Goal: Task Accomplishment & Management: Manage account settings

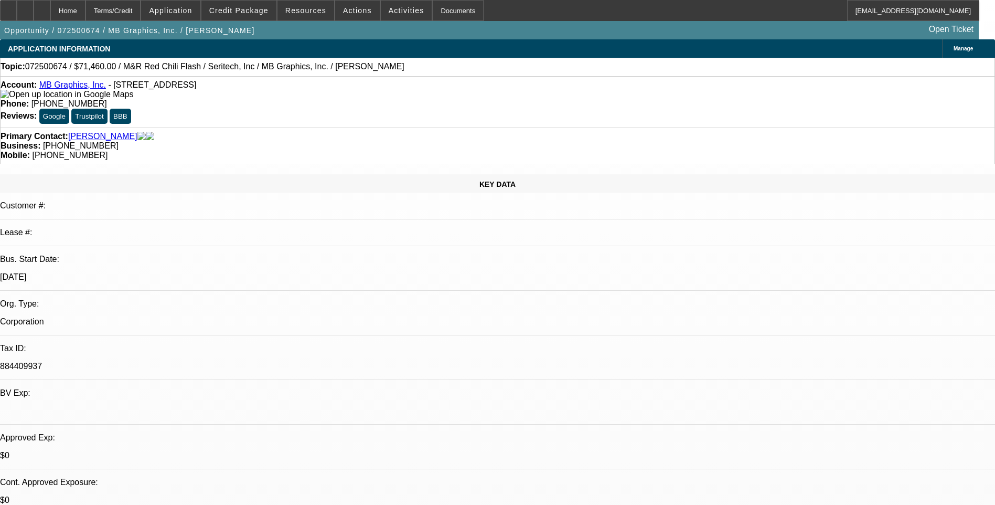
select select "0.1"
select select "0"
select select "0.1"
select select "0"
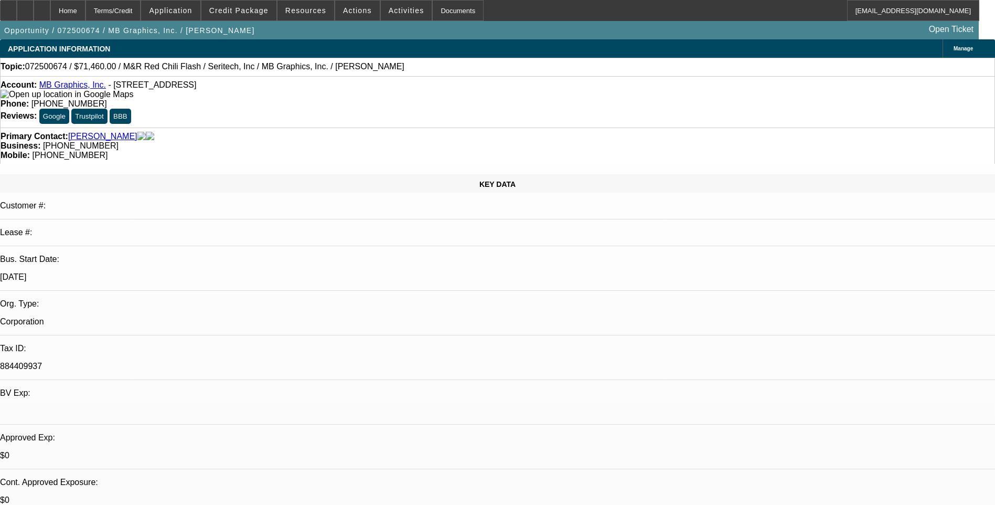
select select "0.1"
select select "0"
select select "0.1"
select select "0"
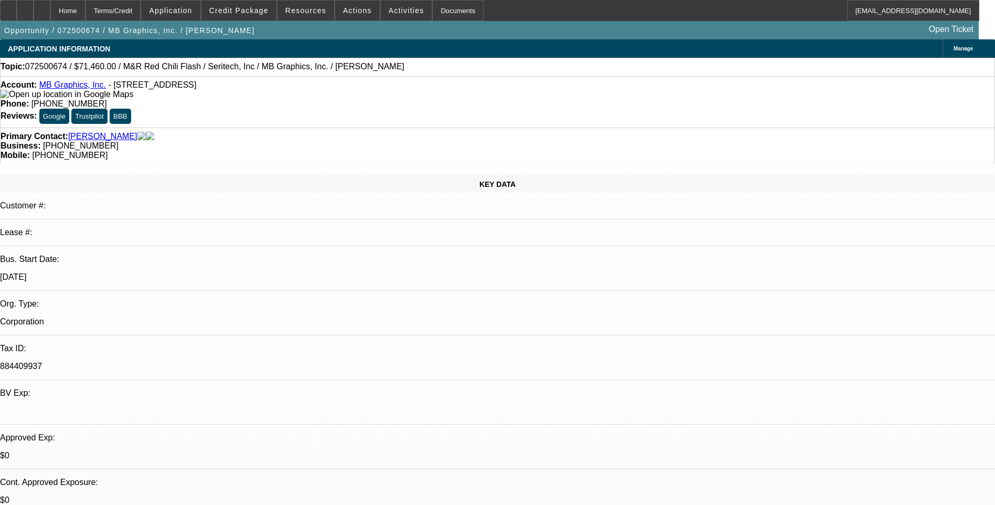
select select "0"
select select "0.1"
select select "1"
select select "5"
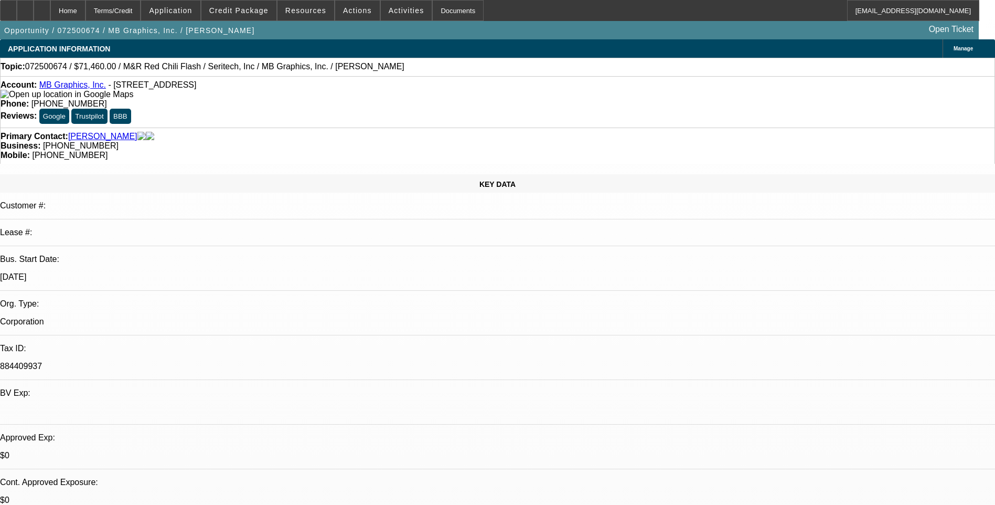
select select "1"
select select "5"
select select "1"
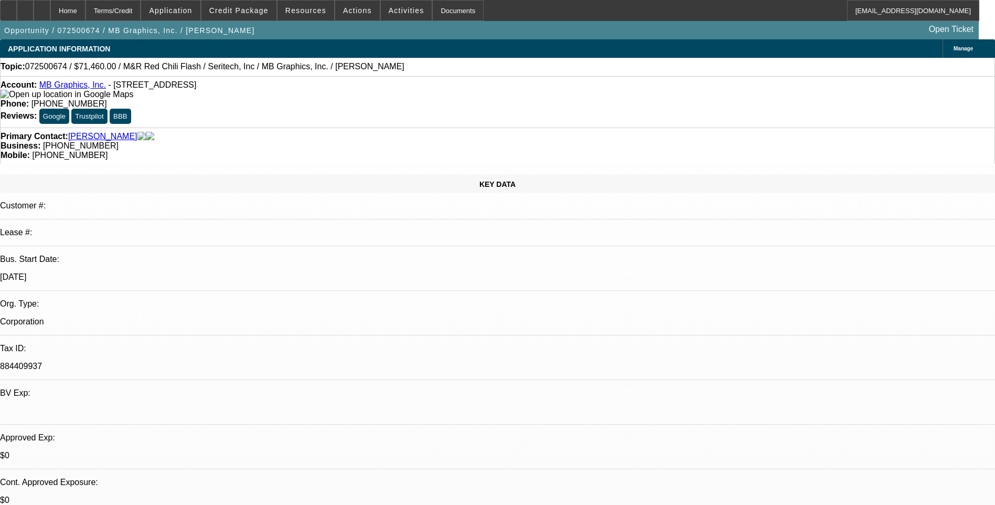
select select "5"
select select "1"
select select "5"
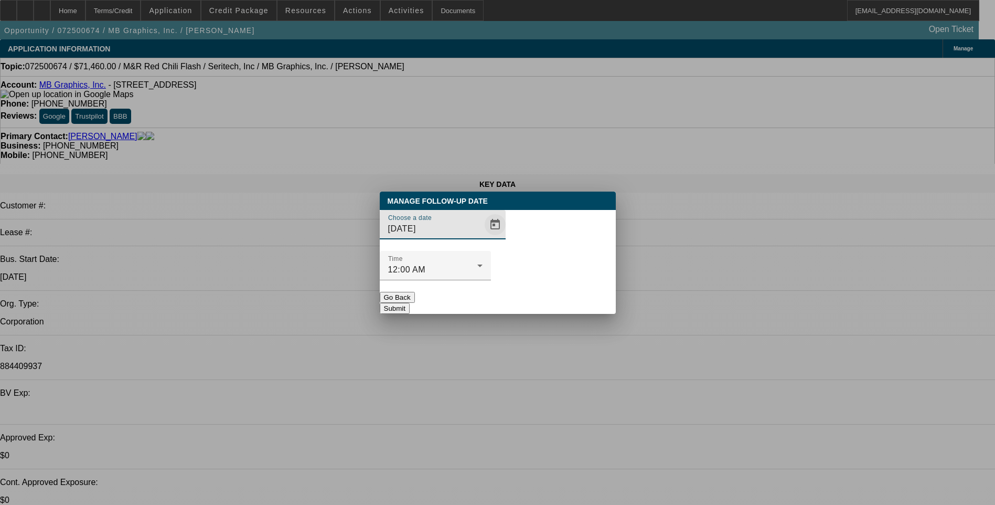
click at [483, 237] on span "Open calendar" at bounding box center [495, 224] width 25 height 25
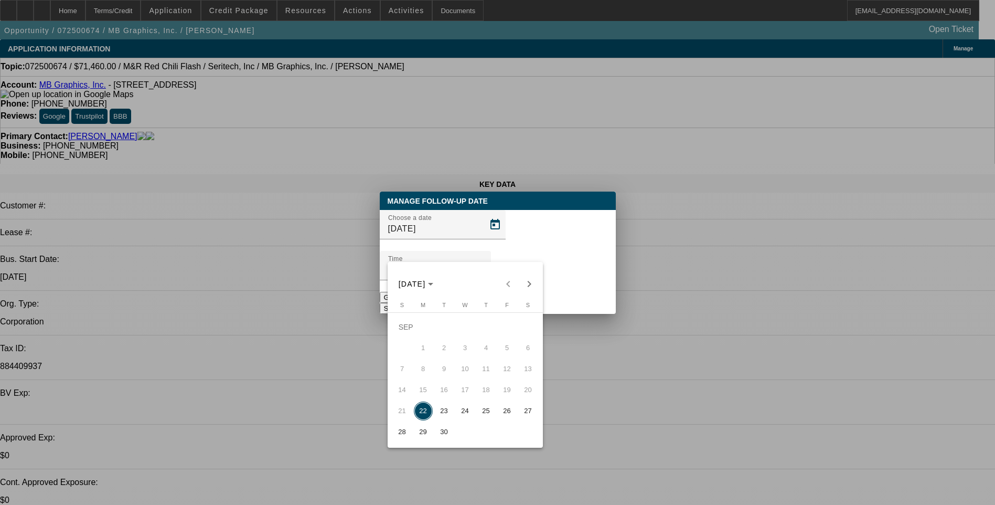
click at [443, 415] on span "23" at bounding box center [444, 410] width 19 height 19
type input "9/23/2025"
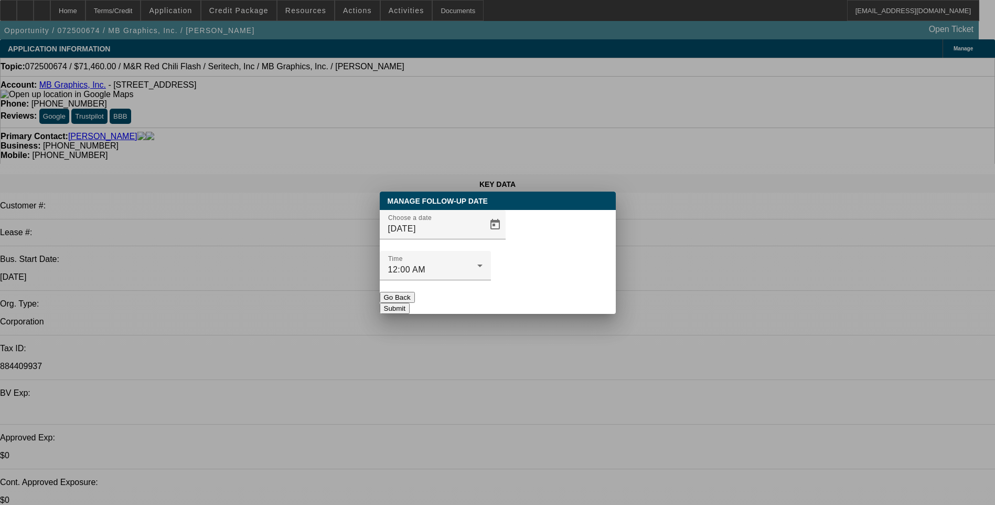
click at [410, 303] on button "Submit" at bounding box center [395, 308] width 30 height 11
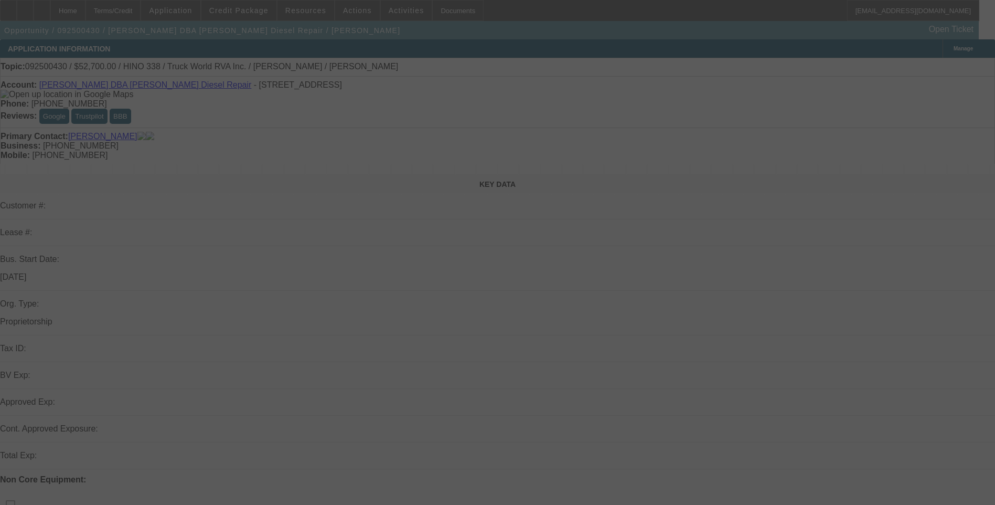
select select "0.15"
select select "2"
select select "0"
select select "0.1"
select select "2"
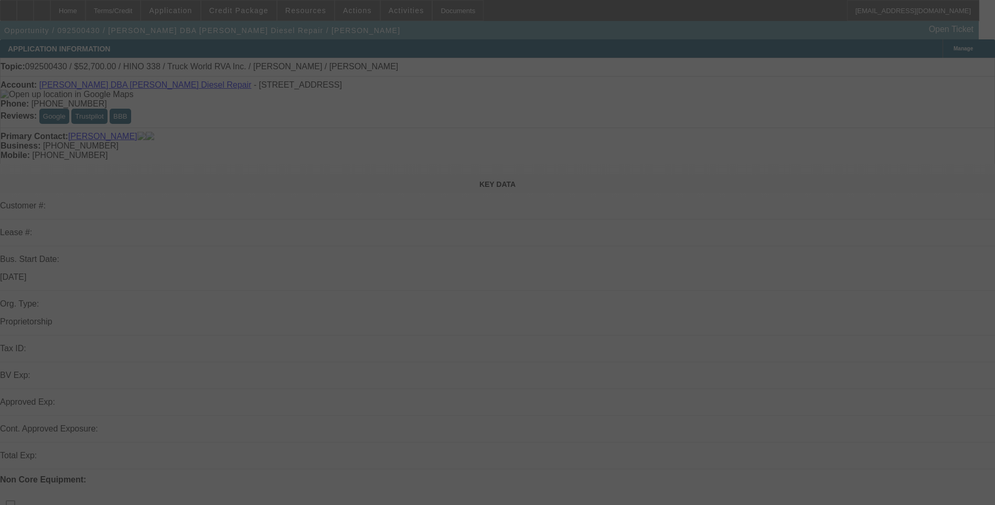
select select "0"
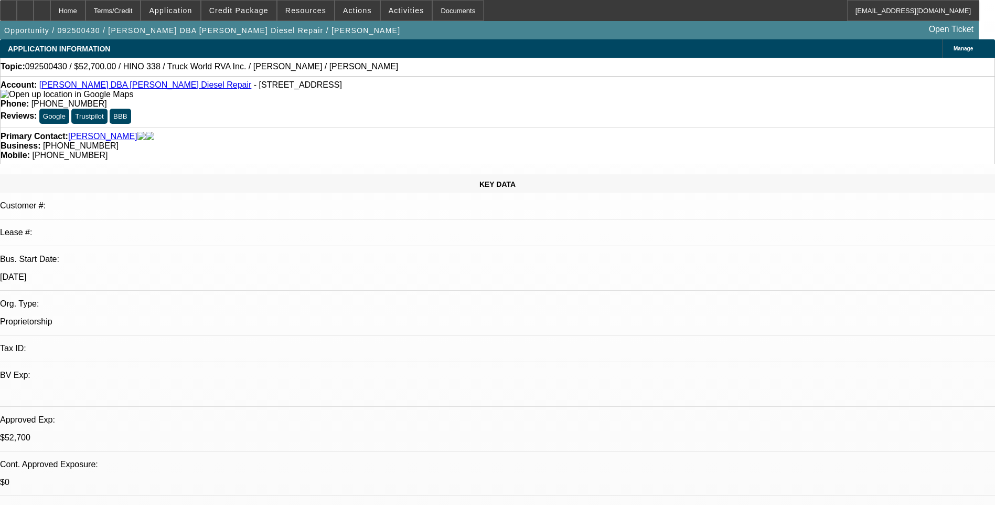
select select "1"
select select "2"
select select "6"
select select "1"
select select "2"
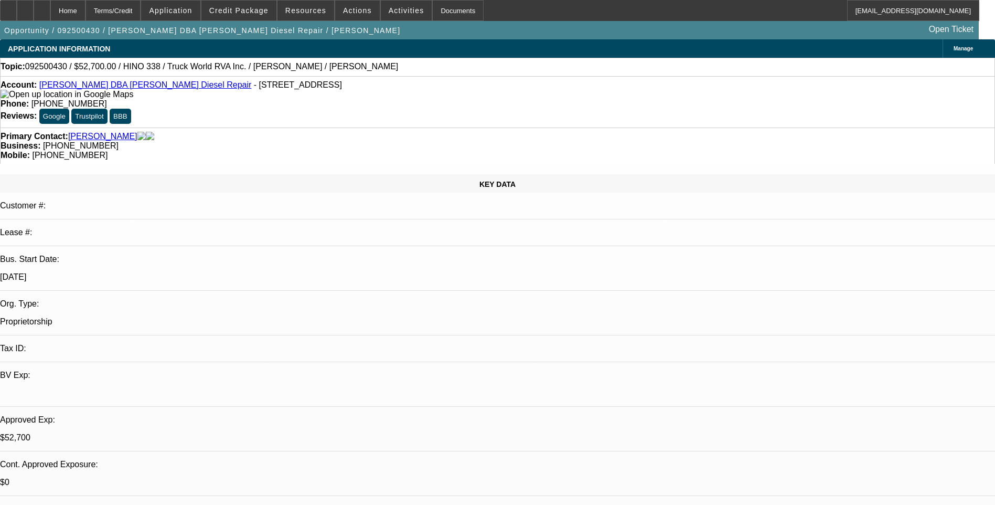
select select "6"
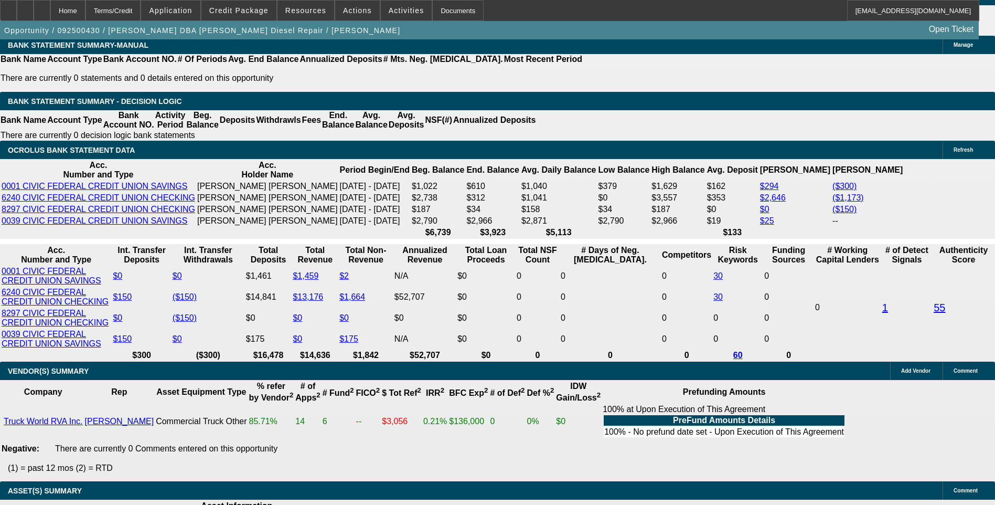
scroll to position [1732, 0]
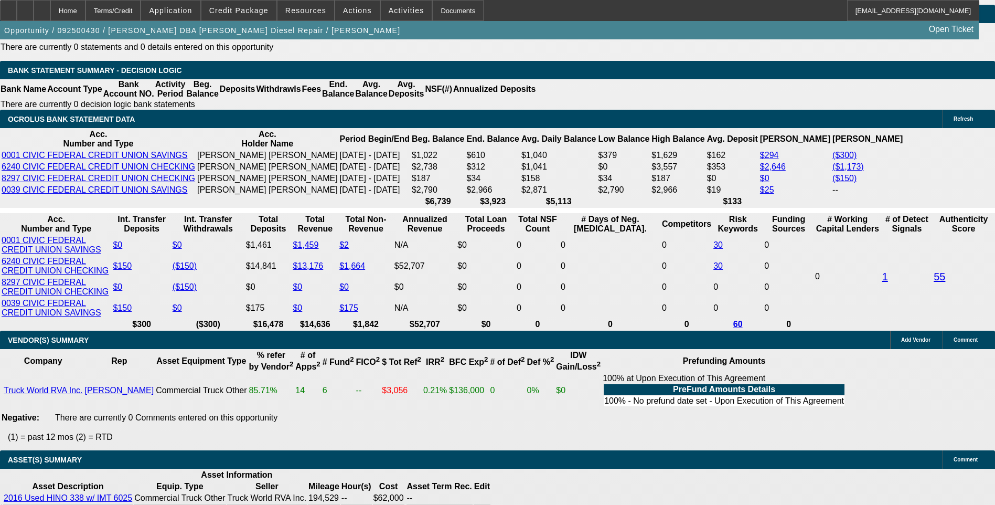
scroll to position [1784, 0]
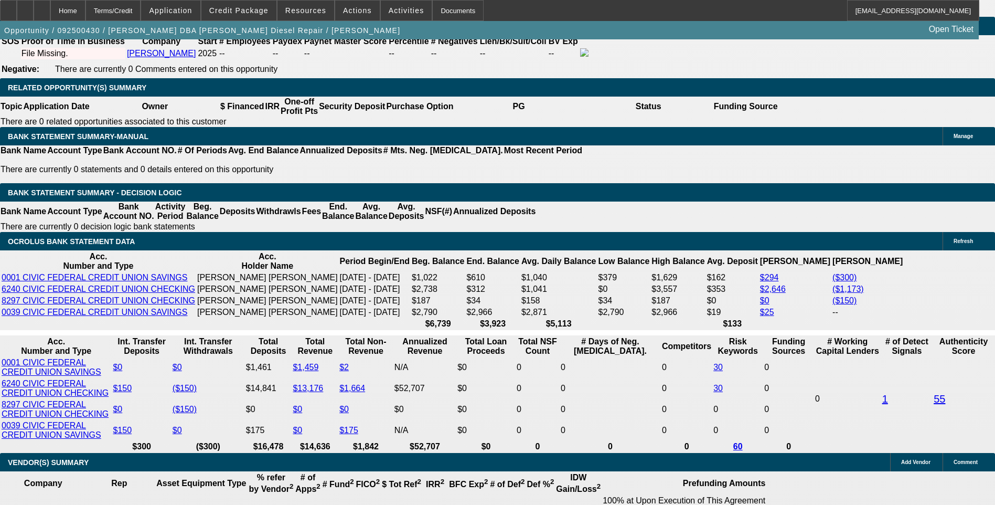
scroll to position [1627, 0]
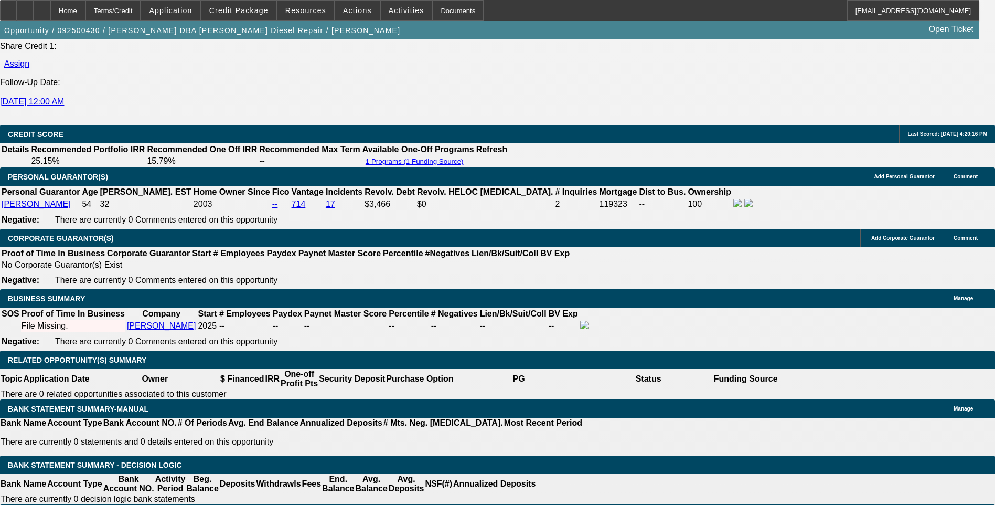
scroll to position [1312, 0]
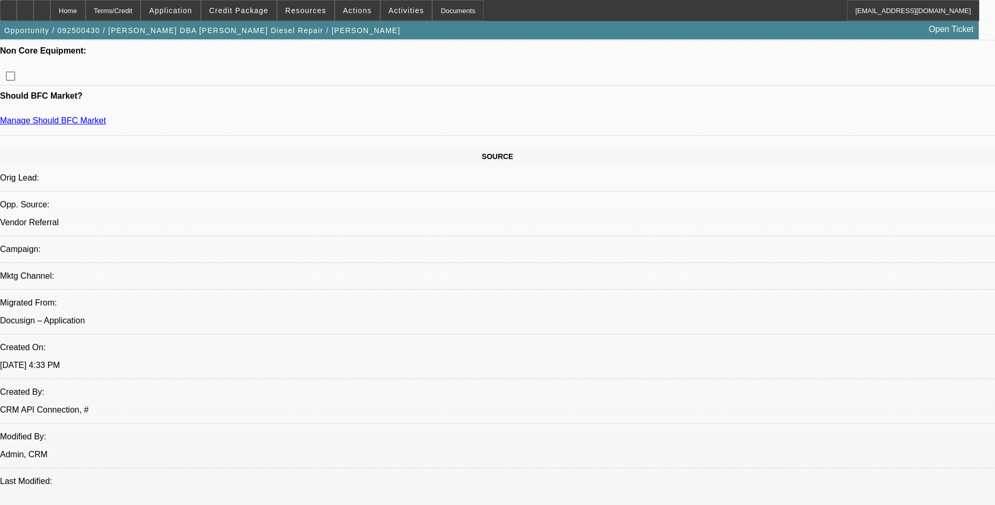
scroll to position [0, 0]
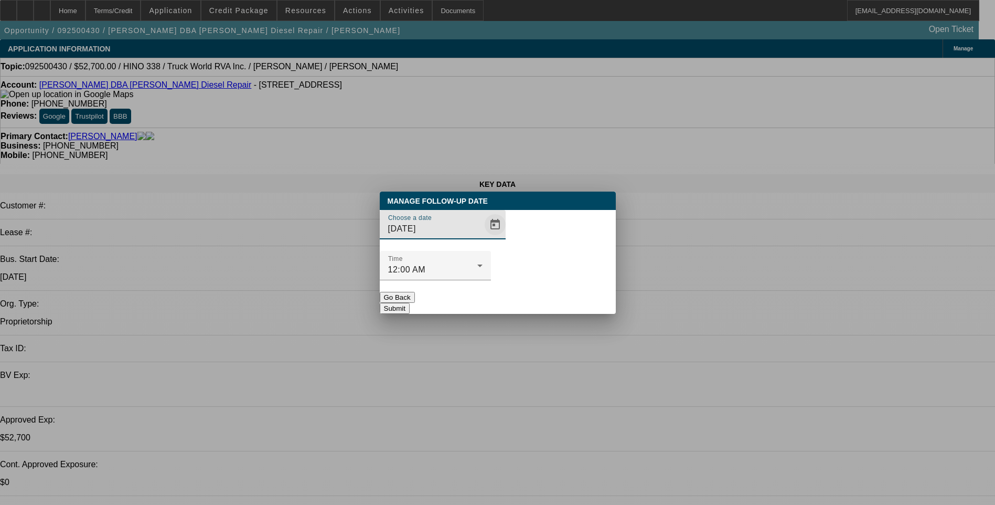
click at [483, 237] on span "Open calendar" at bounding box center [495, 224] width 25 height 25
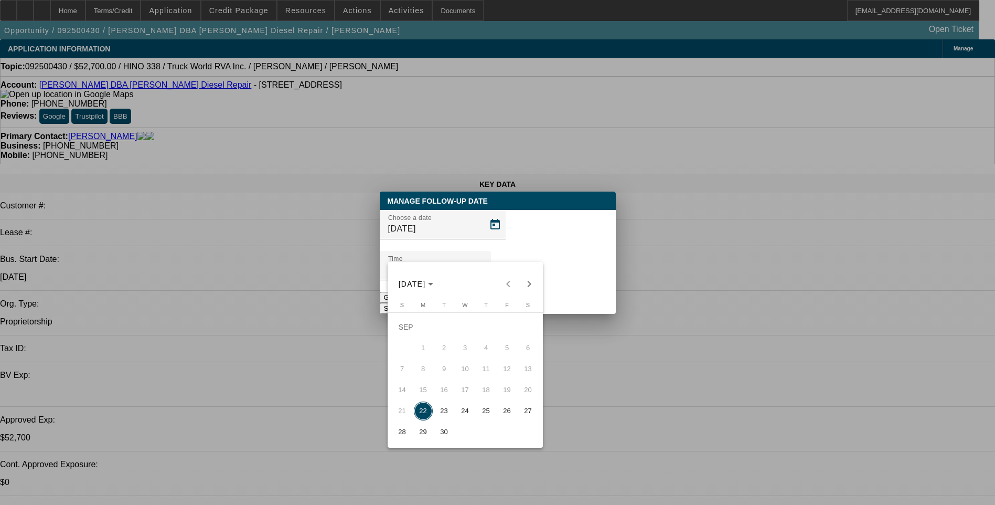
click at [442, 415] on span "23" at bounding box center [444, 410] width 19 height 19
type input "[DATE]"
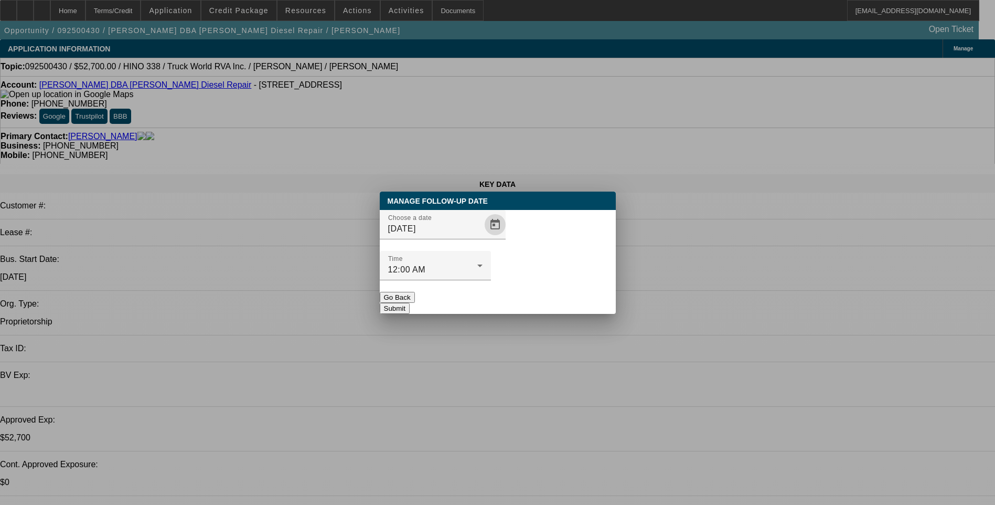
click at [410, 303] on button "Submit" at bounding box center [395, 308] width 30 height 11
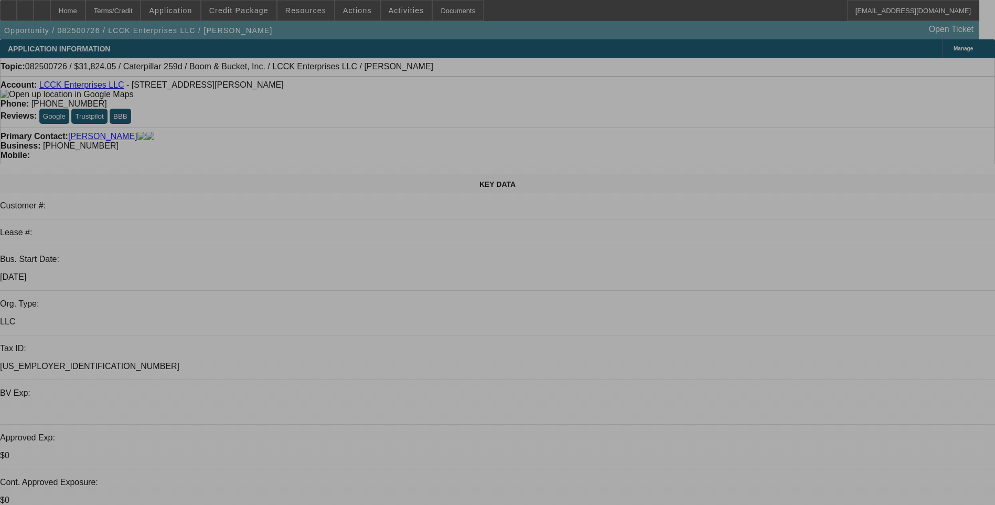
select select "0"
select select "0.1"
select select "0"
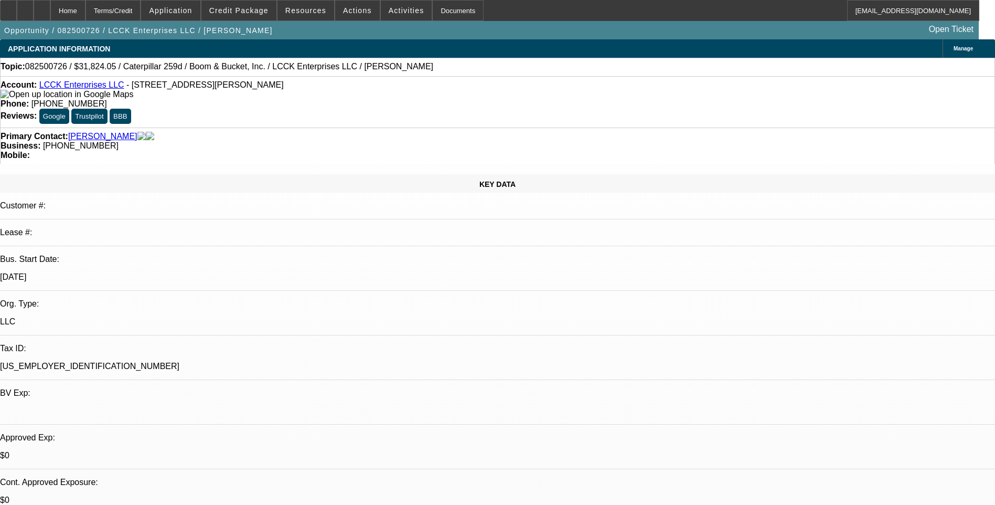
select select "0.1"
select select "0"
select select "0.1"
select select "0"
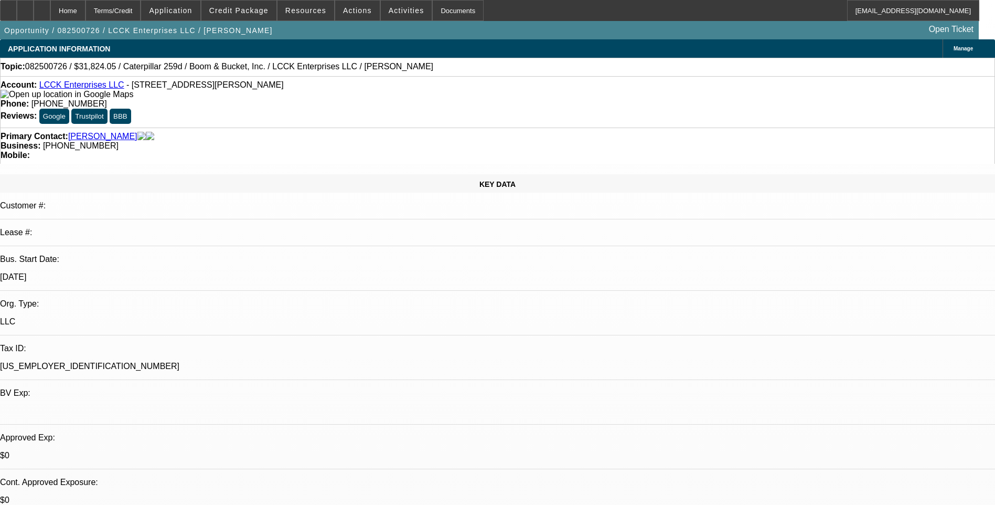
select select "0"
select select "0.1"
select select "1"
select select "3"
select select "4"
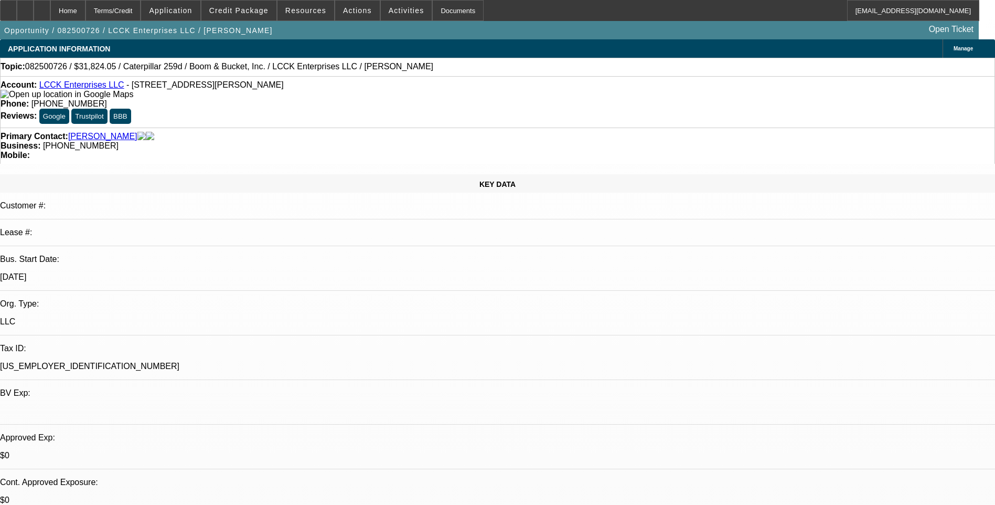
select select "1"
select select "4"
select select "1"
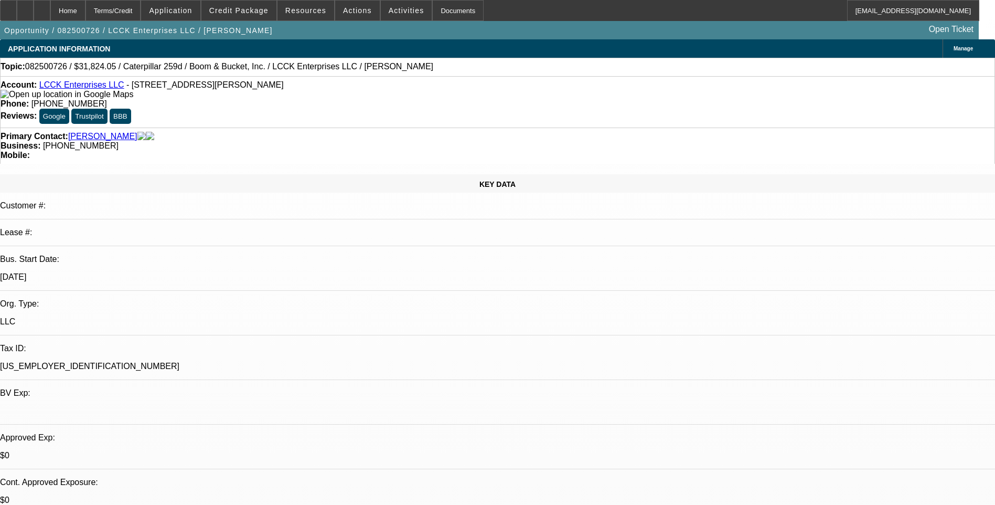
select select "4"
select select "1"
select select "4"
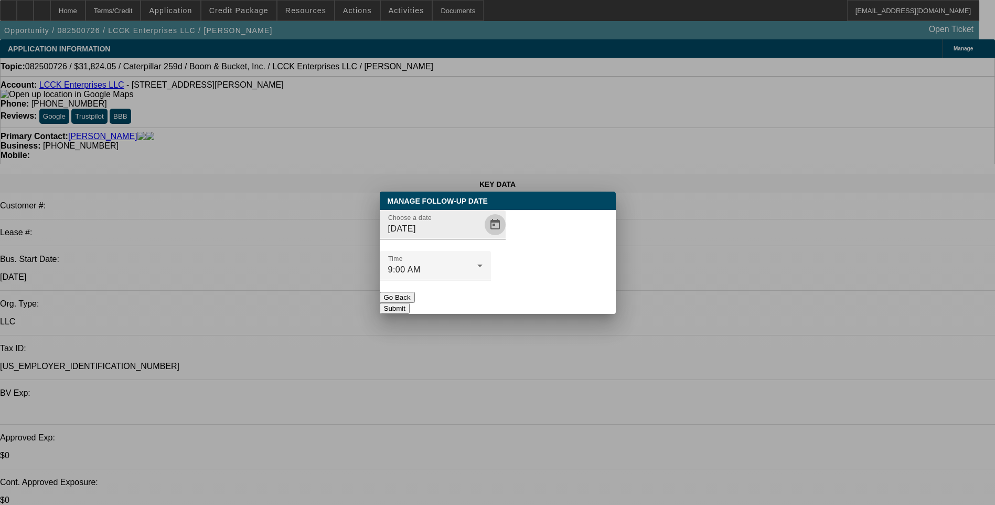
click at [483, 237] on span "Open calendar" at bounding box center [495, 224] width 25 height 25
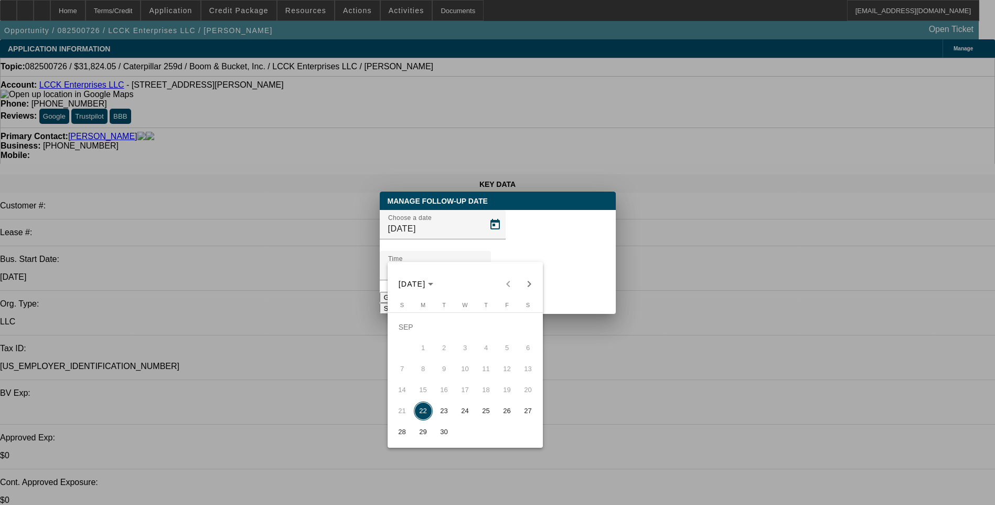
click at [447, 418] on span "23" at bounding box center [444, 410] width 19 height 19
type input "[DATE]"
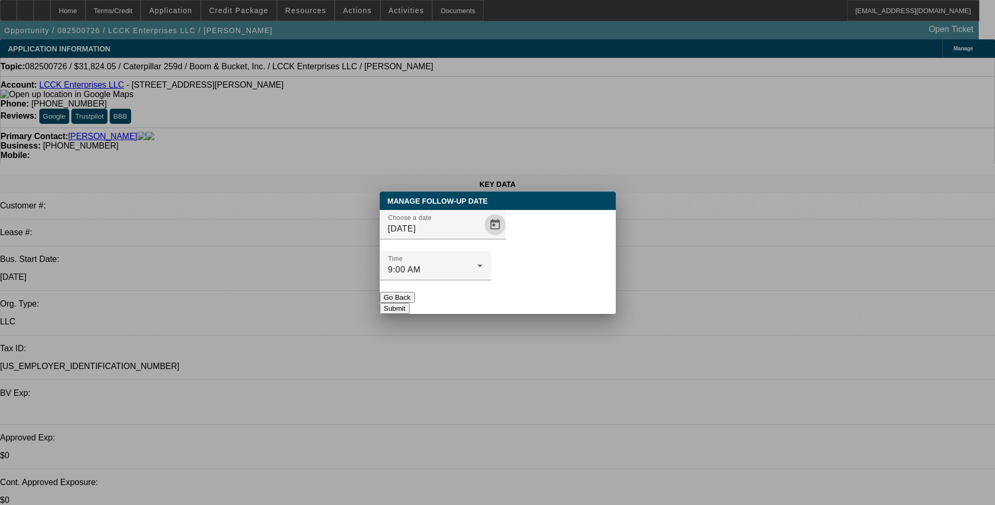
click at [410, 303] on button "Submit" at bounding box center [395, 308] width 30 height 11
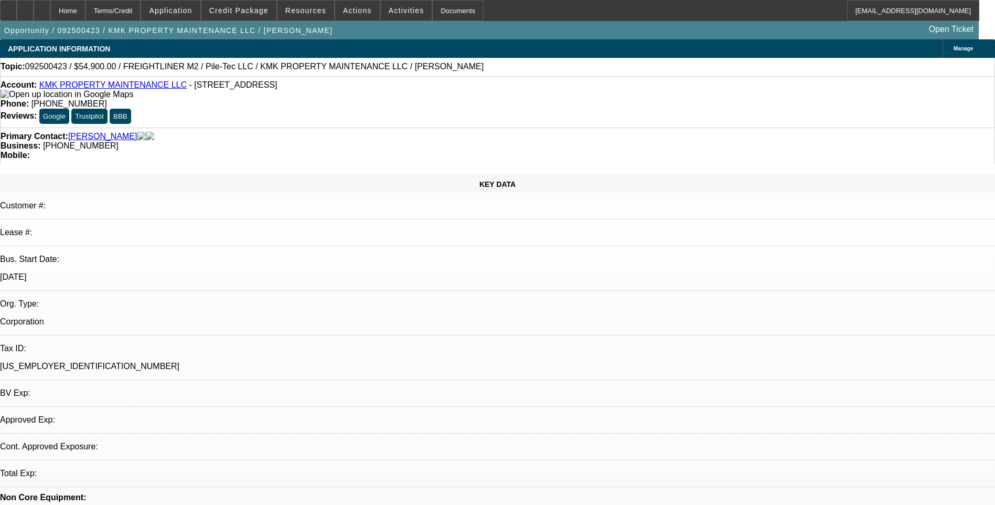
select select "0"
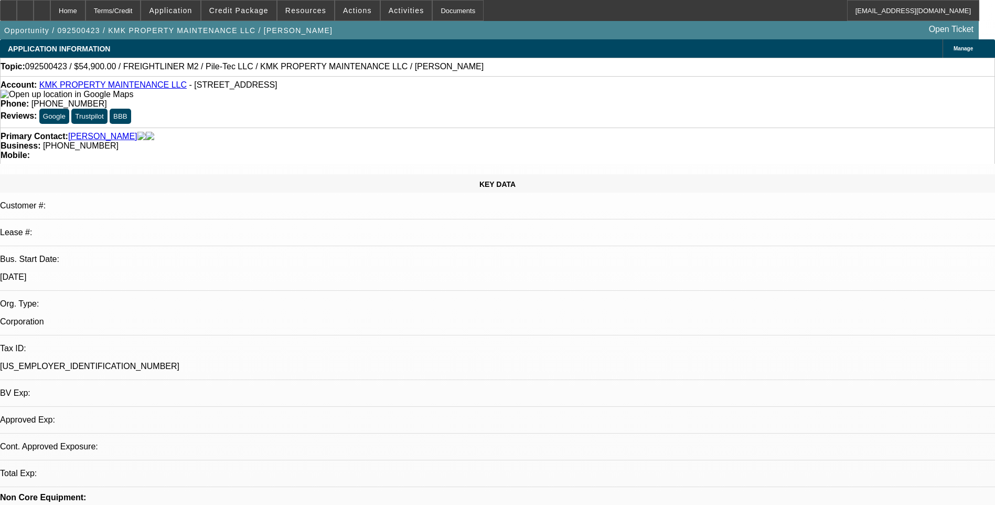
select select "0"
select select "1"
select select "6"
select select "1"
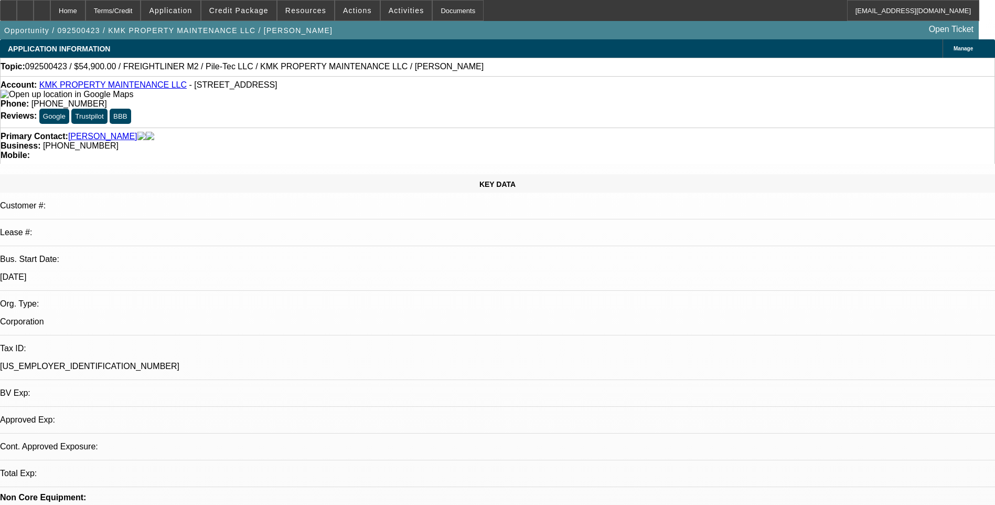
select select "1"
select select "6"
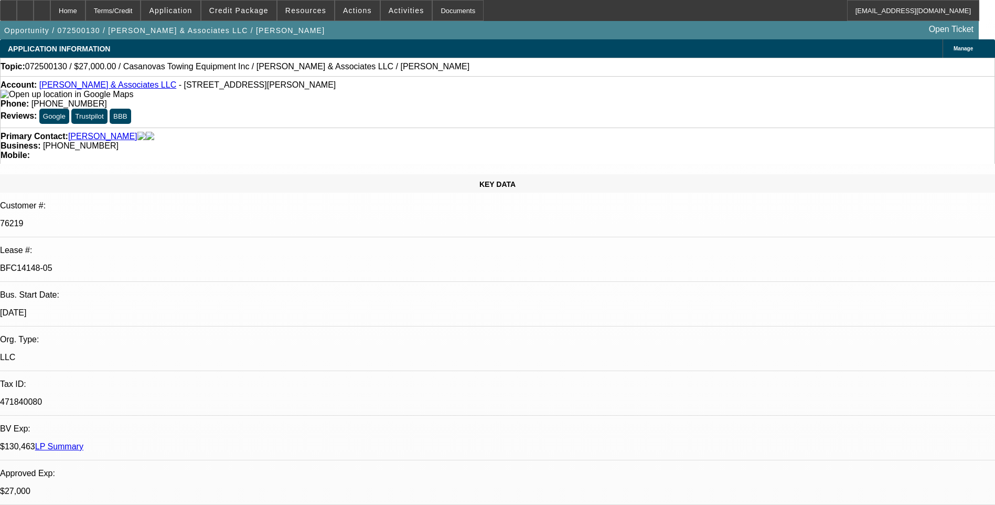
select select "0"
select select "2"
select select "0.1"
select select "0"
select select "2"
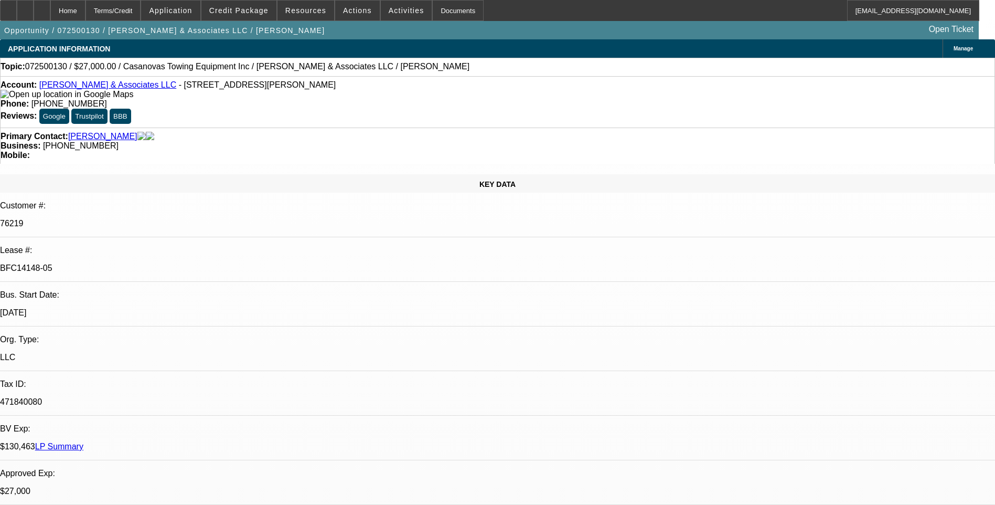
select select "0.1"
select select "0"
select select "2"
select select "0.1"
select select "0"
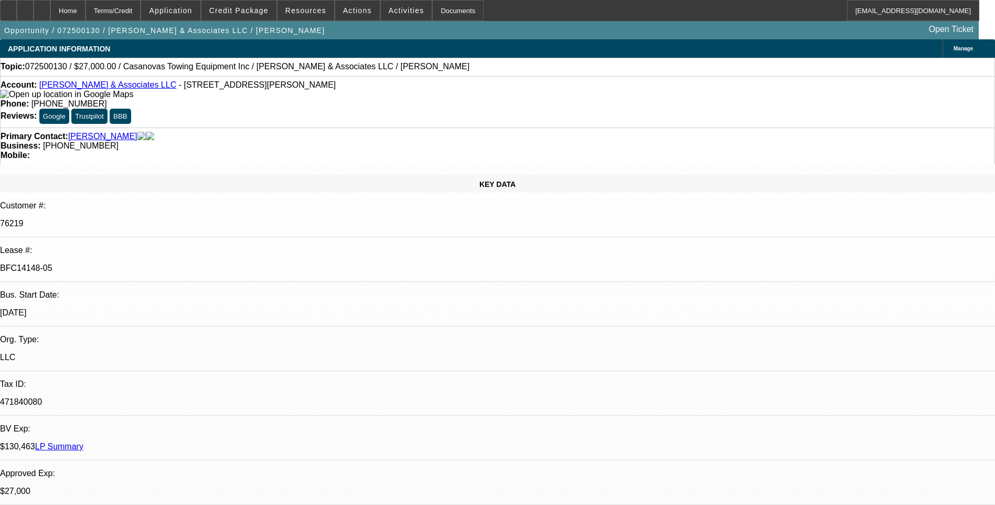
select select "2"
select select "0.1"
select select "1"
select select "2"
select select "4"
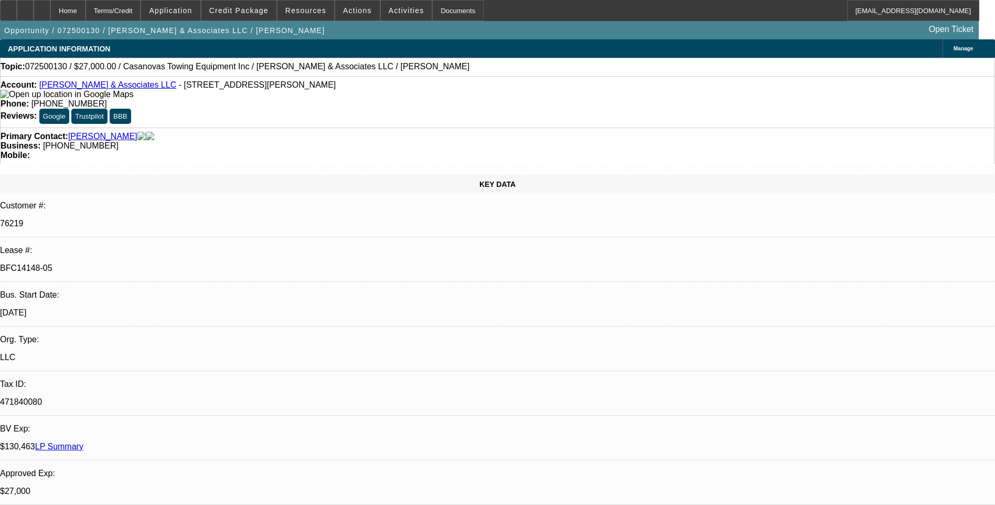
select select "1"
select select "2"
select select "4"
select select "1"
select select "2"
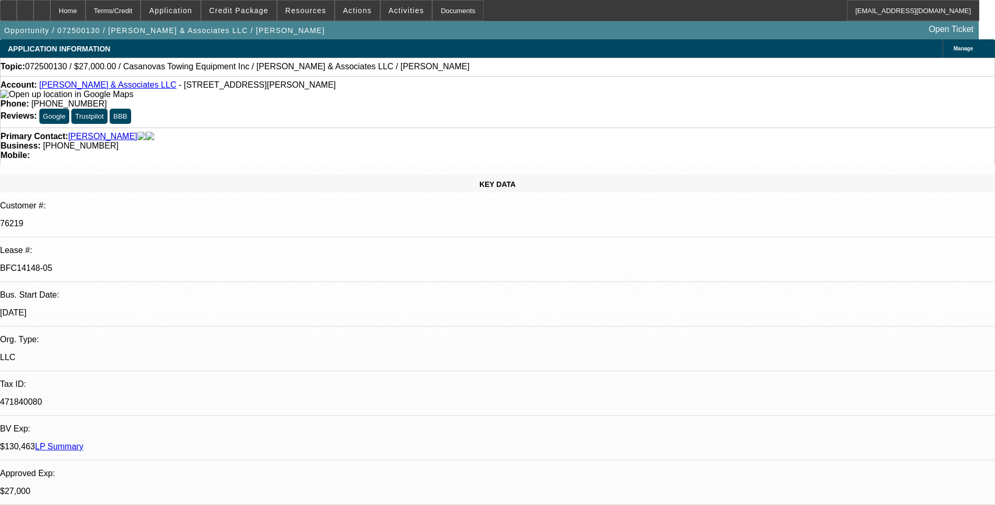
select select "4"
select select "1"
select select "2"
select select "4"
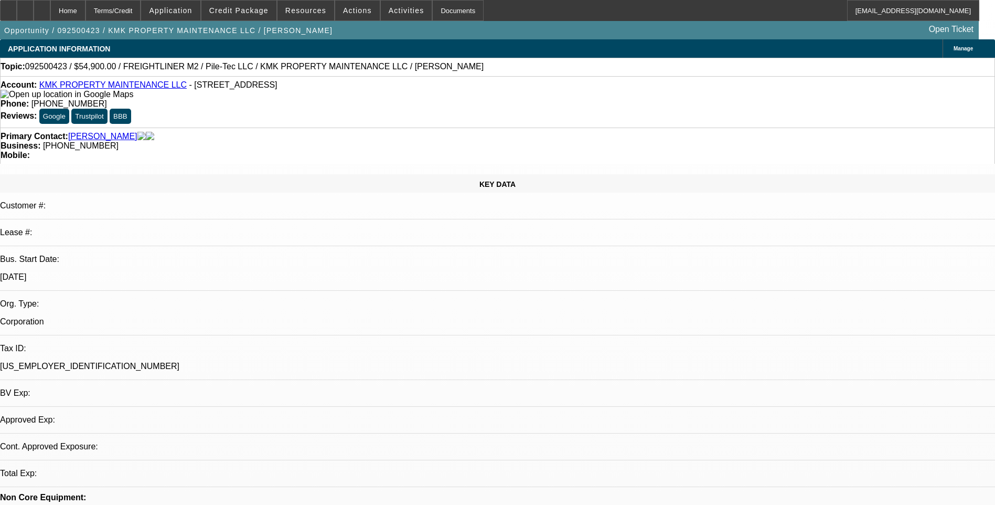
select select "0"
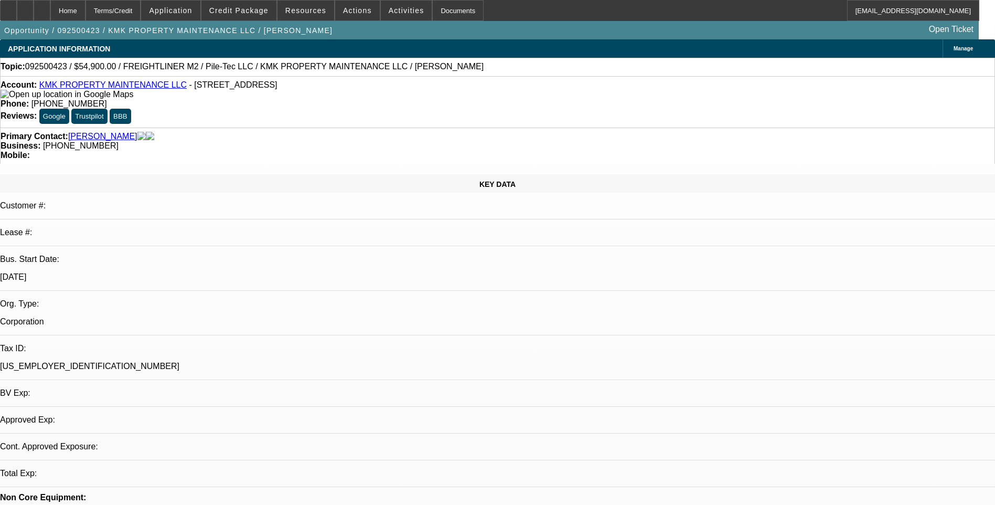
select select "0"
select select "1"
select select "6"
select select "1"
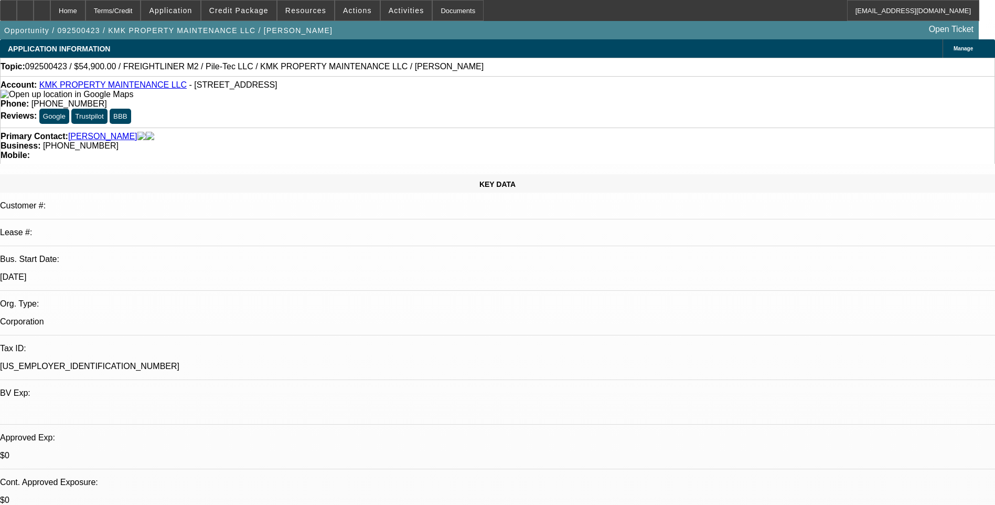
select select "1"
select select "6"
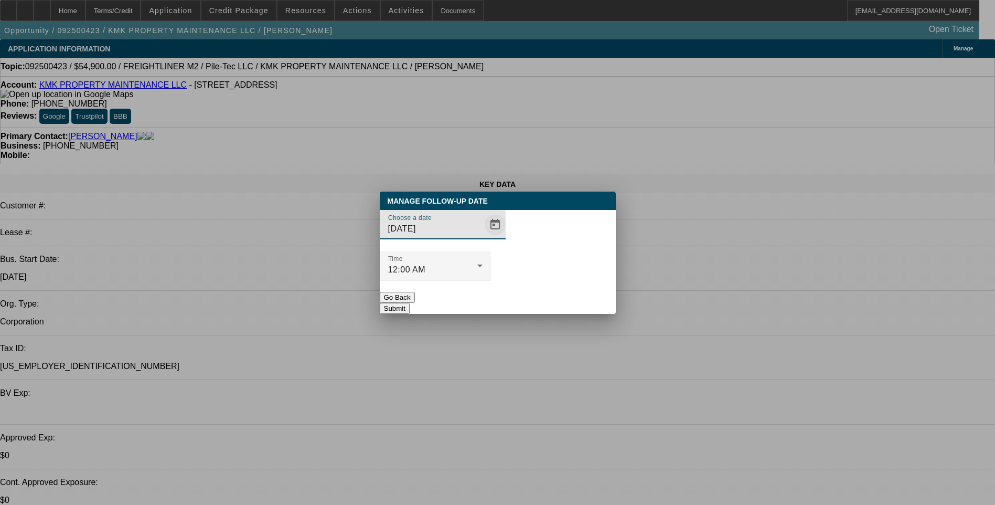
click at [483, 237] on span "Open calendar" at bounding box center [495, 224] width 25 height 25
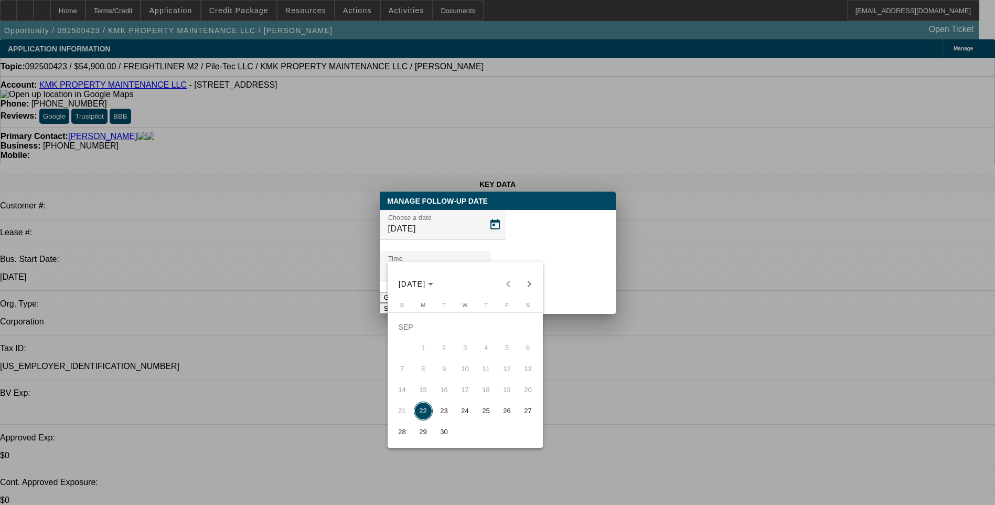
click at [445, 412] on span "23" at bounding box center [444, 410] width 19 height 19
type input "[DATE]"
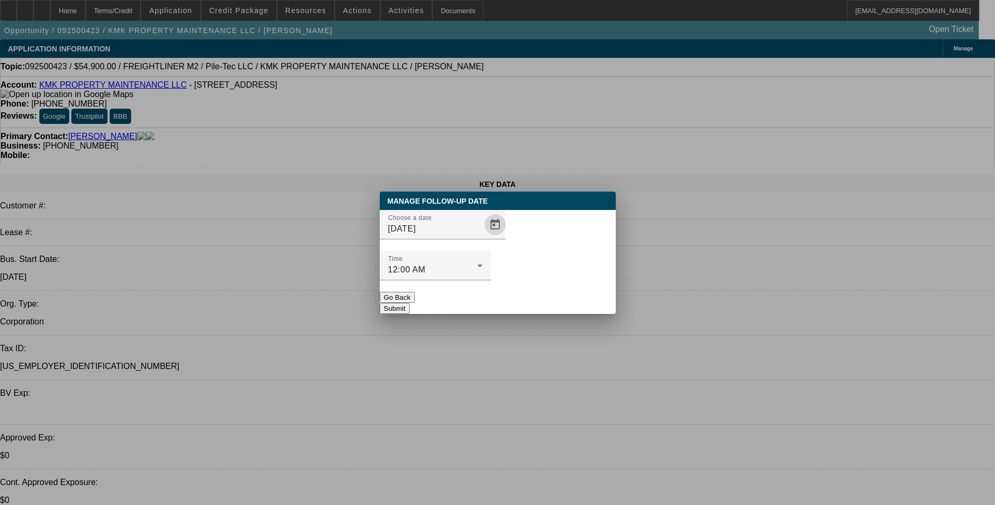
click at [410, 303] on button "Submit" at bounding box center [395, 308] width 30 height 11
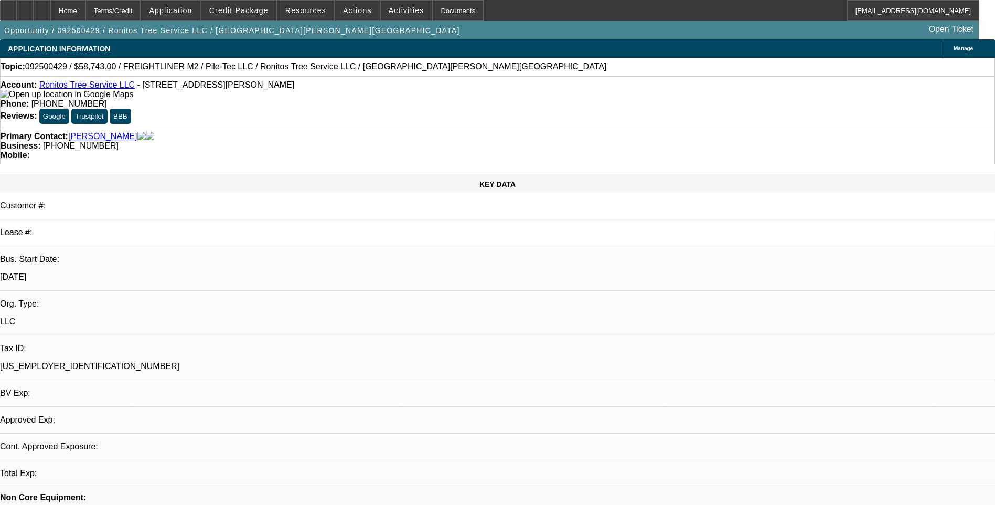
select select "0"
select select "2"
select select "0"
select select "1"
select select "2"
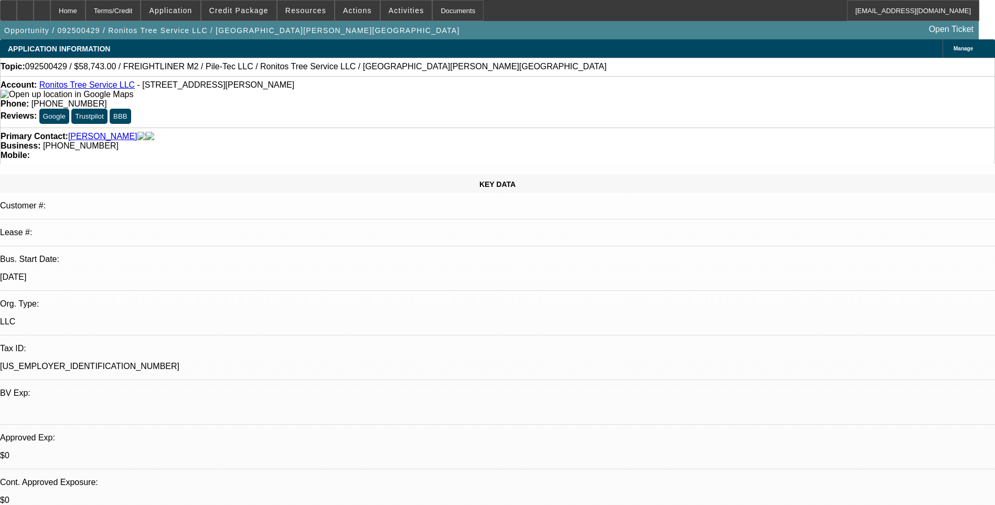
select select "6"
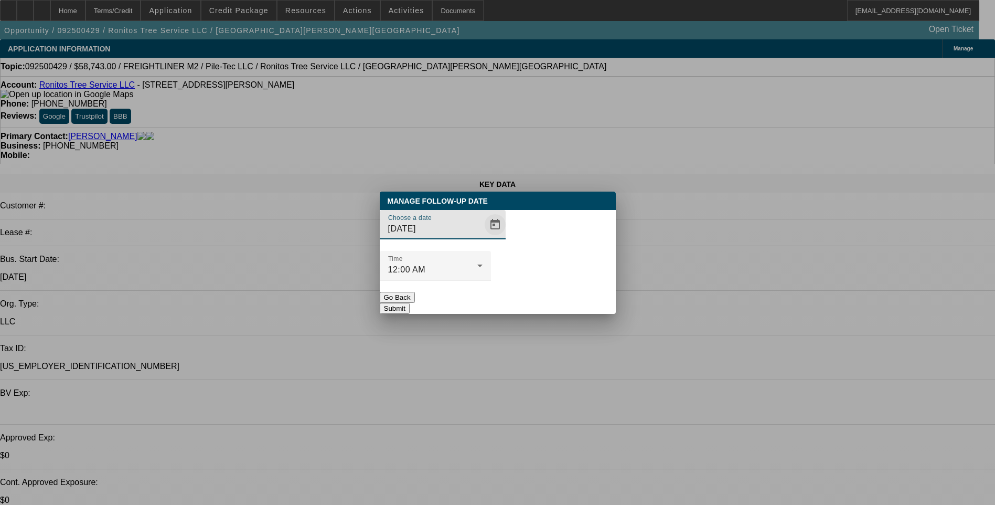
click at [483, 237] on span "Open calendar" at bounding box center [495, 224] width 25 height 25
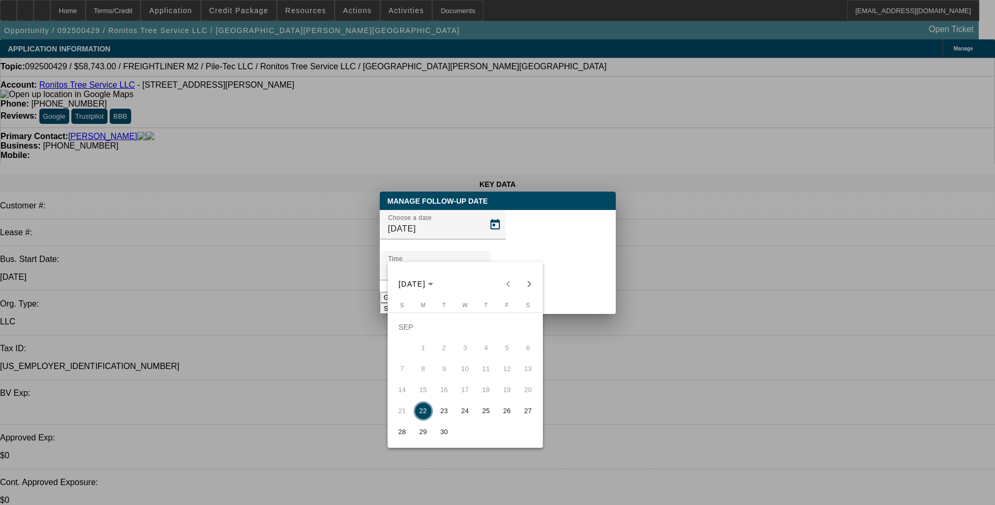
click at [442, 415] on span "23" at bounding box center [444, 410] width 19 height 19
type input "[DATE]"
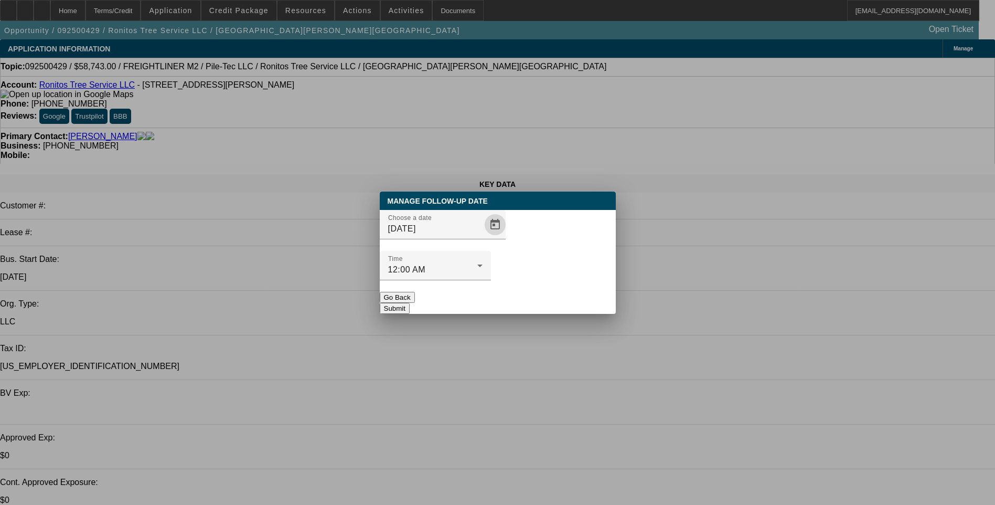
click at [410, 303] on button "Submit" at bounding box center [395, 308] width 30 height 11
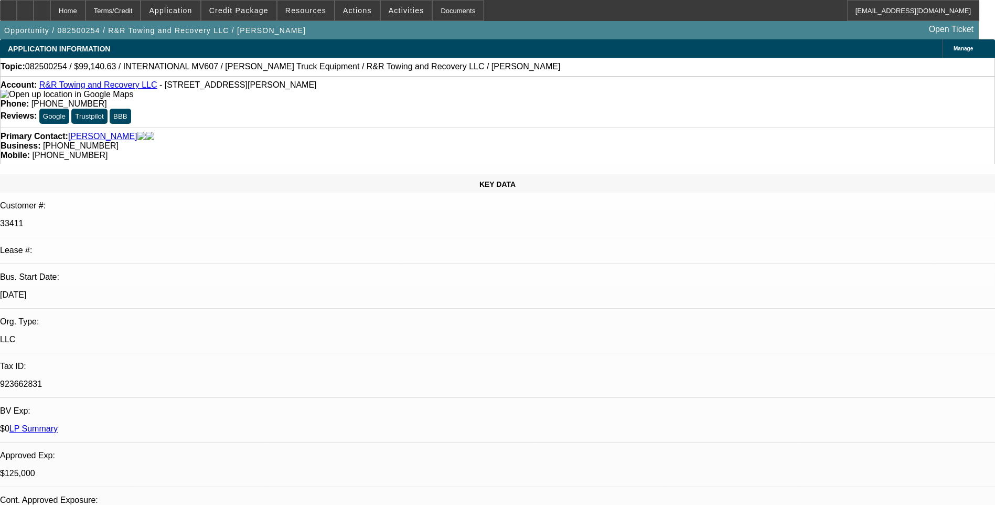
select select "0"
select select "2"
select select "0.1"
select select "0"
select select "2"
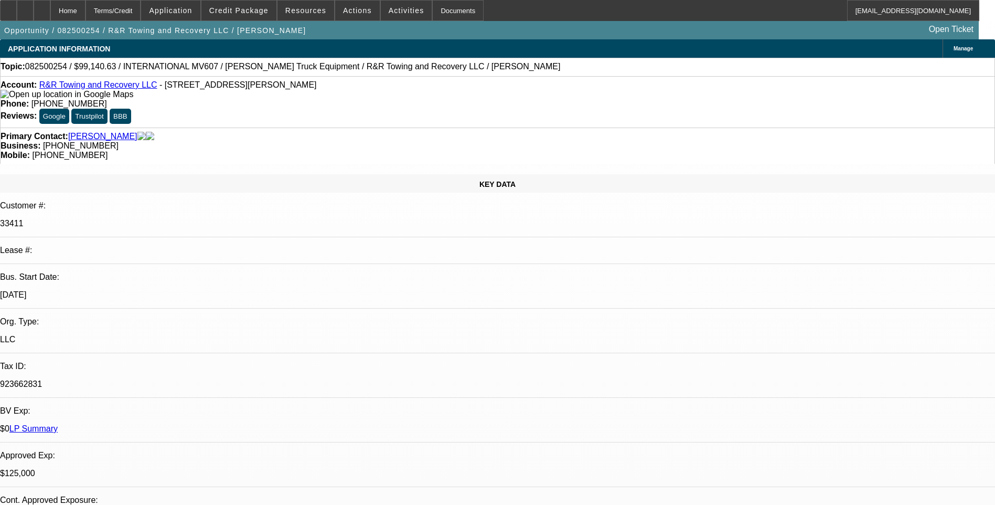
select select "0.1"
select select "2"
select select "0.1"
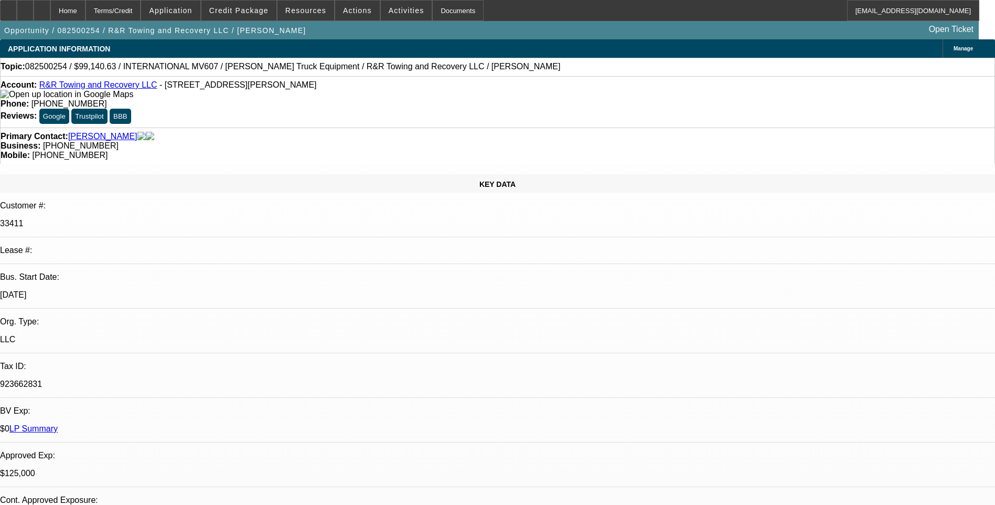
select select "2"
select select "0.1"
select select "1"
select select "2"
select select "4"
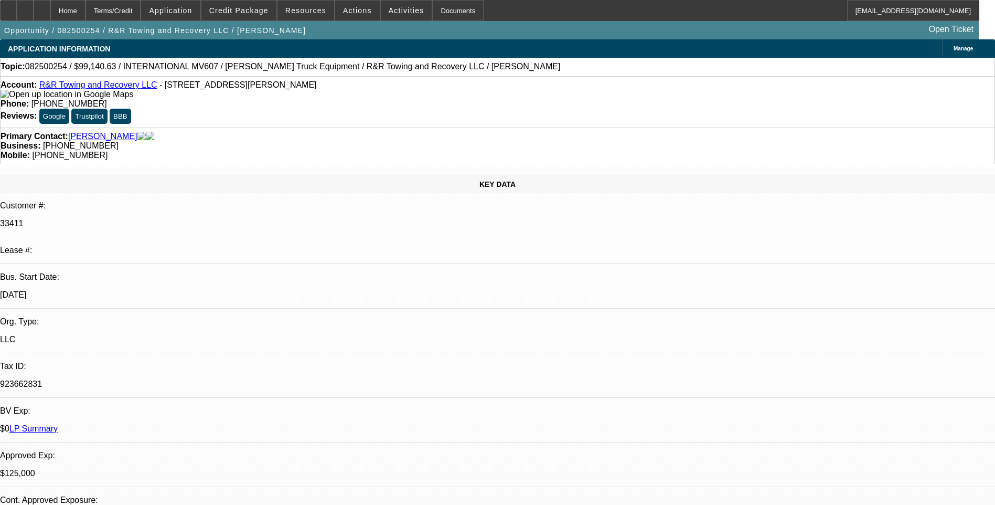
select select "1"
select select "2"
select select "4"
select select "1"
select select "2"
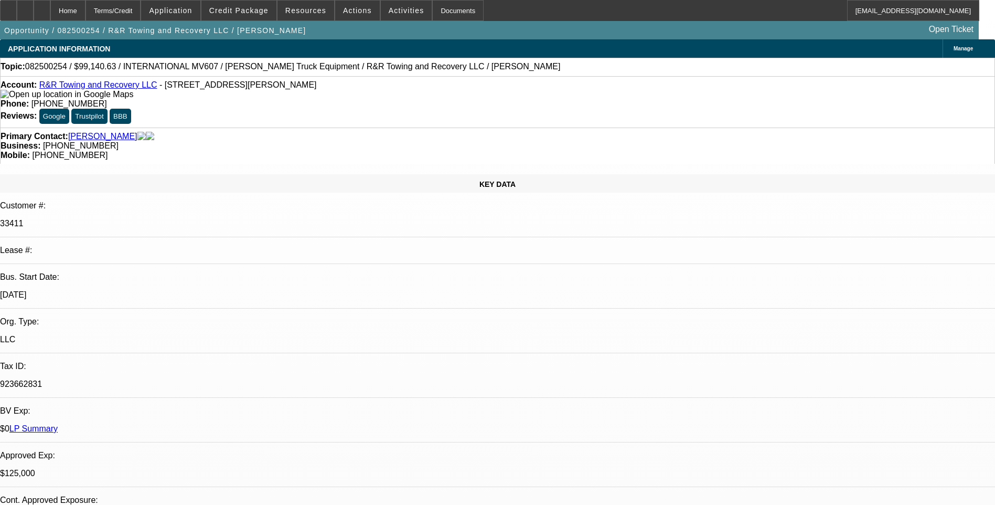
select select "4"
select select "1"
select select "2"
select select "4"
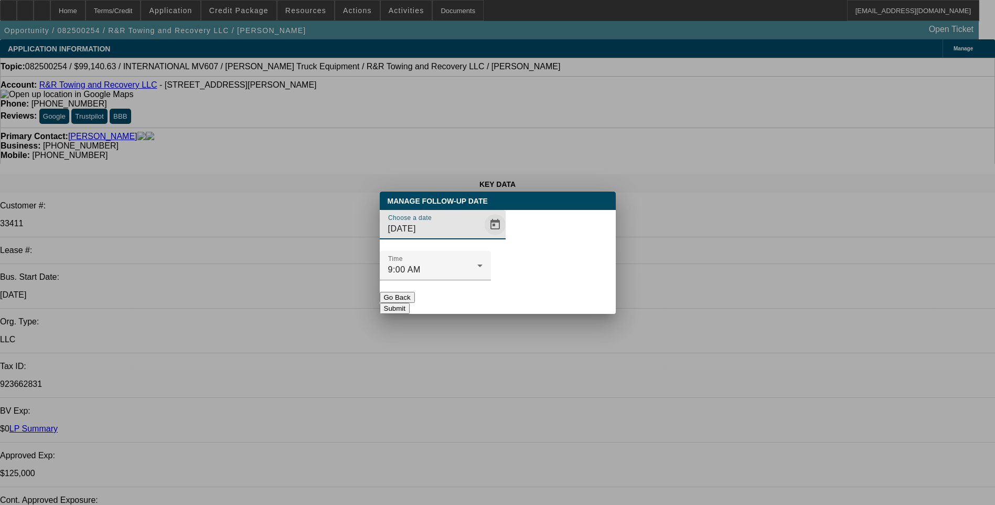
click at [483, 237] on span "Open calendar" at bounding box center [495, 224] width 25 height 25
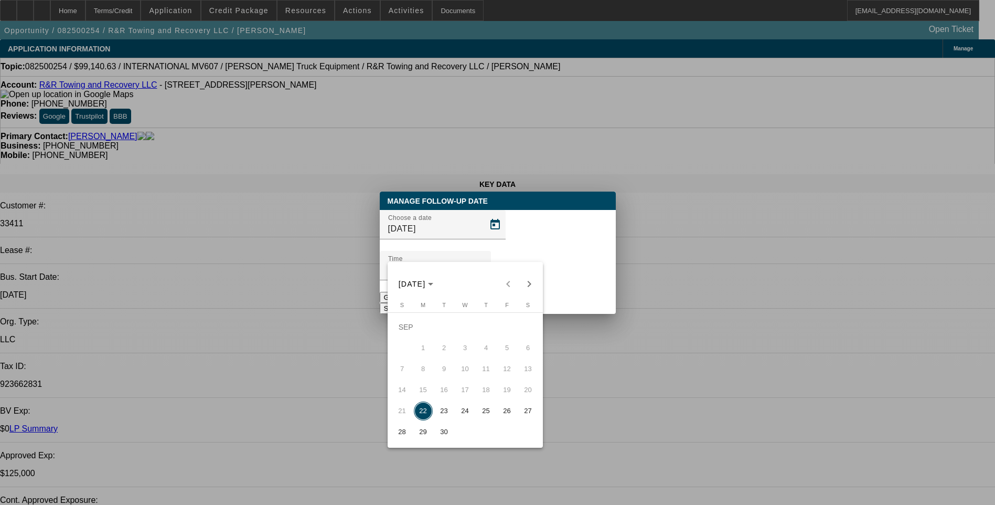
click at [450, 413] on span "23" at bounding box center [444, 410] width 19 height 19
type input "[DATE]"
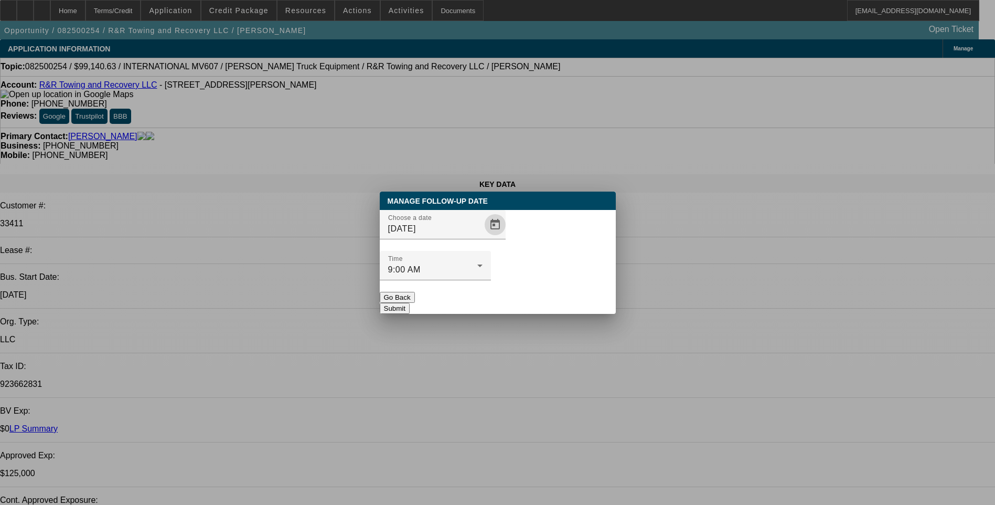
click at [410, 303] on button "Submit" at bounding box center [395, 308] width 30 height 11
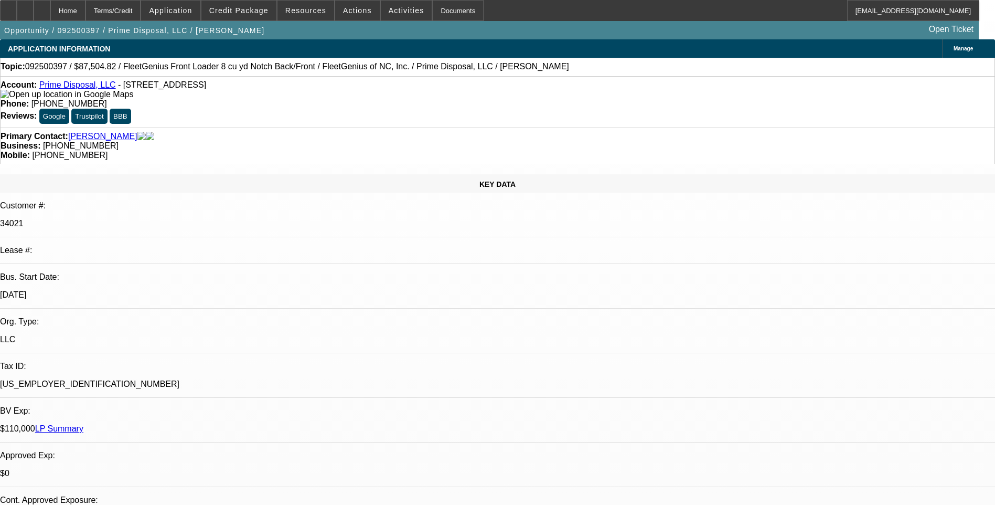
select select "0.2"
select select "0"
select select "0.2"
select select "0"
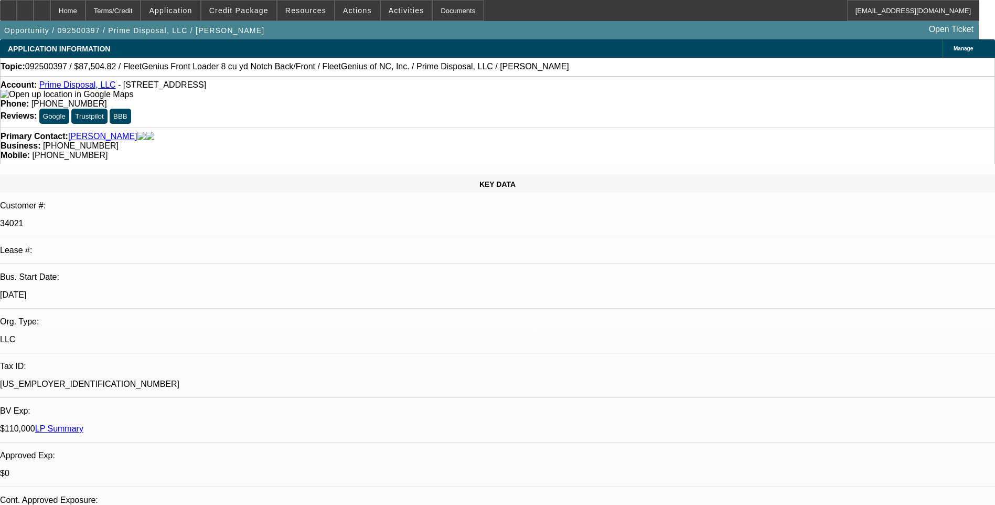
select select "0"
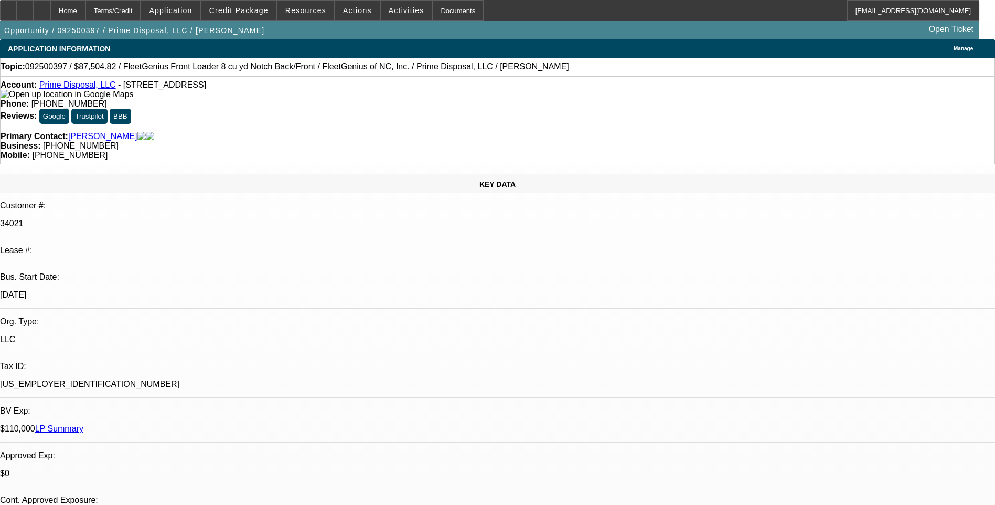
select select "0"
select select "1"
select select "6"
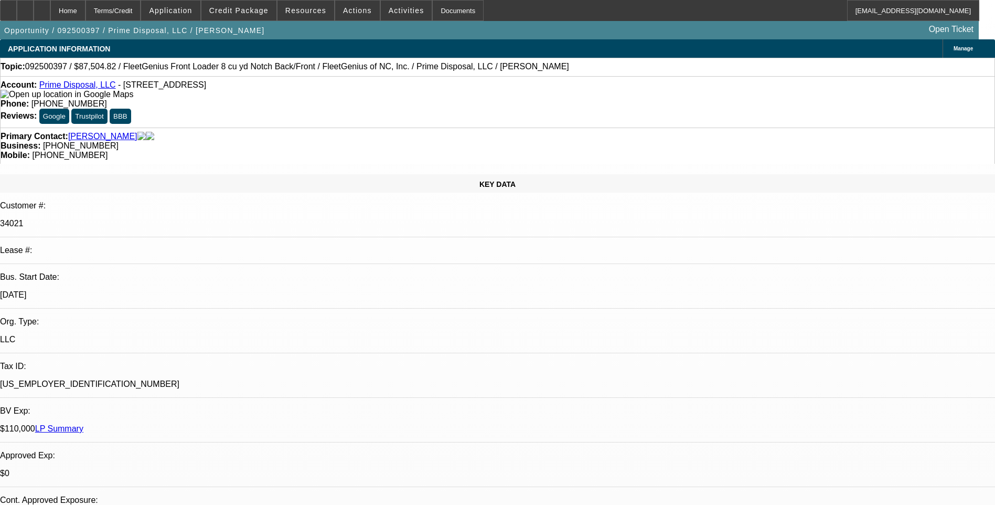
select select "1"
select select "6"
select select "1"
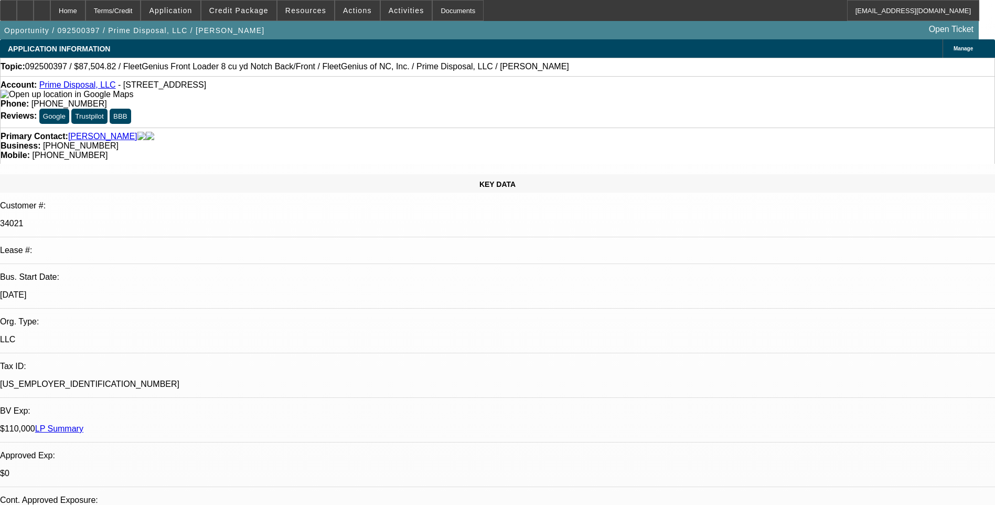
select select "6"
select select "1"
select select "6"
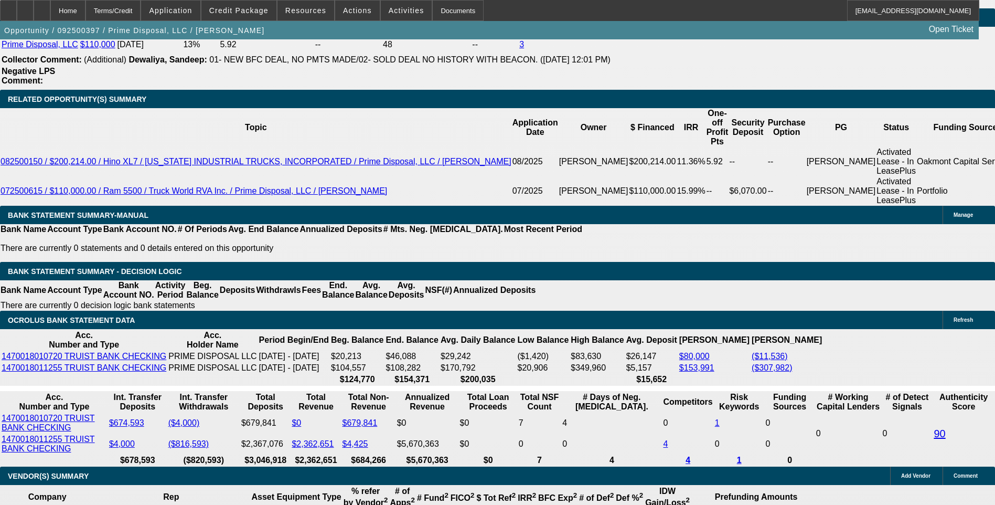
scroll to position [1889, 0]
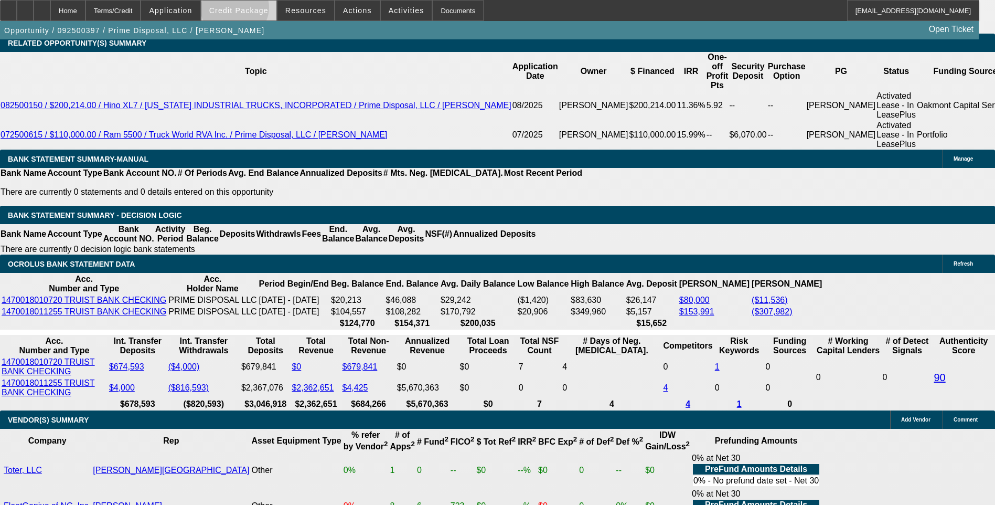
click at [251, 10] on span "Credit Package" at bounding box center [238, 10] width 59 height 8
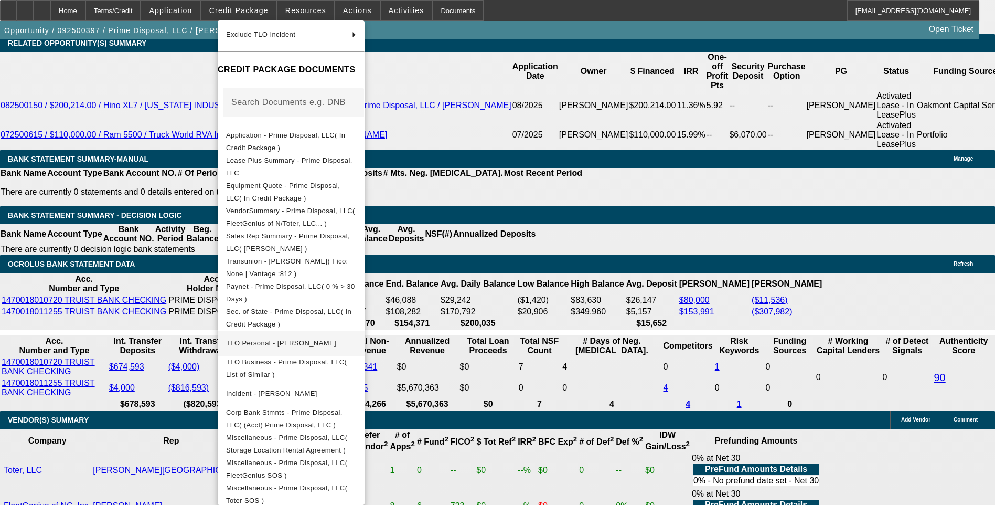
scroll to position [139, 0]
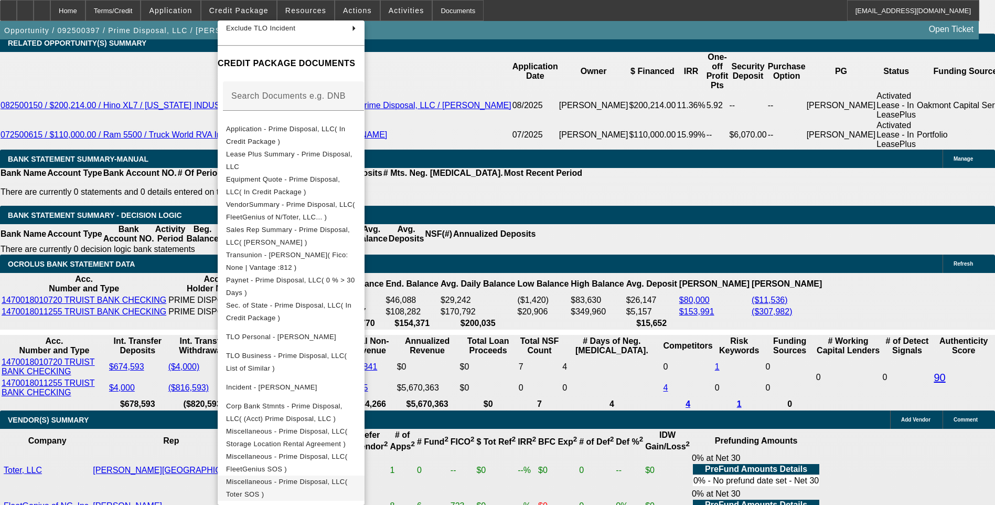
click at [354, 484] on span "Miscellaneous - Prime Disposal, LLC( Toter SOS )" at bounding box center [291, 487] width 130 height 25
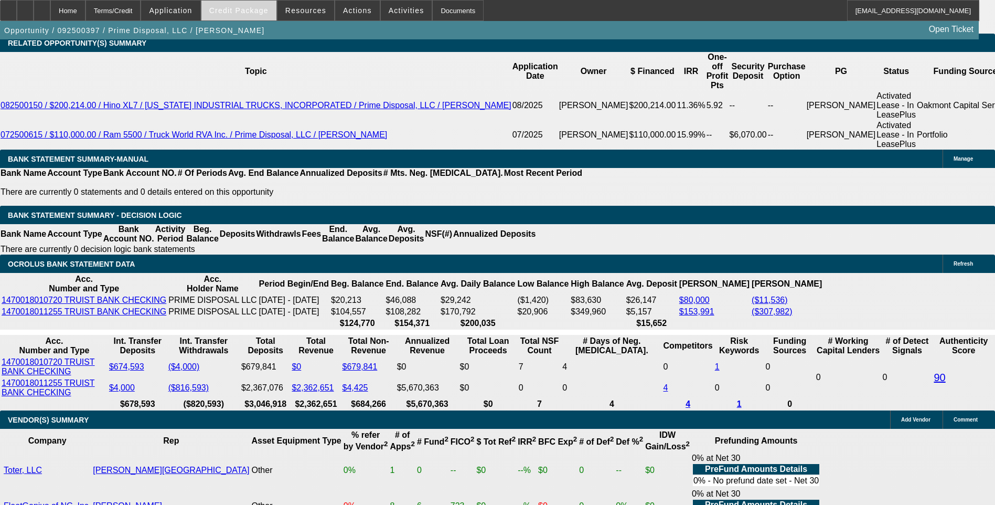
click at [249, 6] on span "Credit Package" at bounding box center [238, 10] width 59 height 8
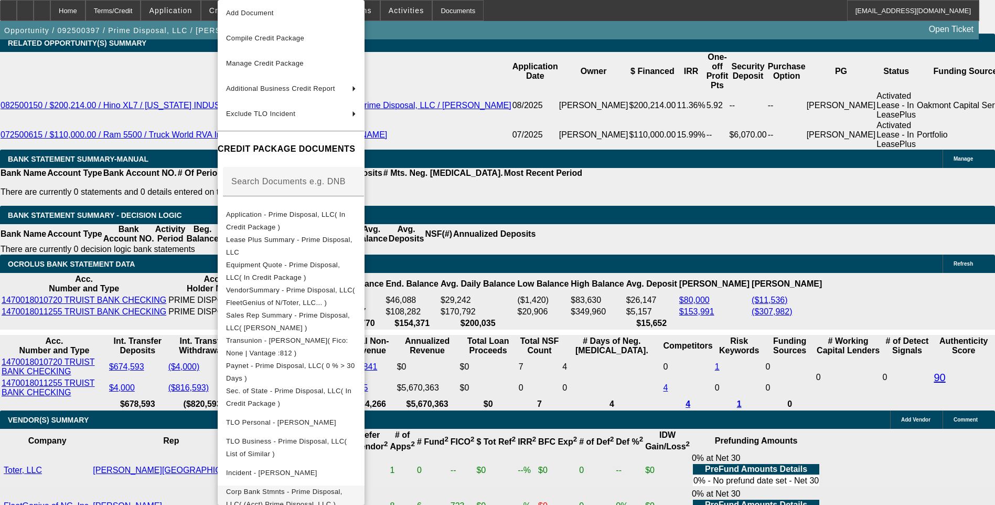
scroll to position [119, 0]
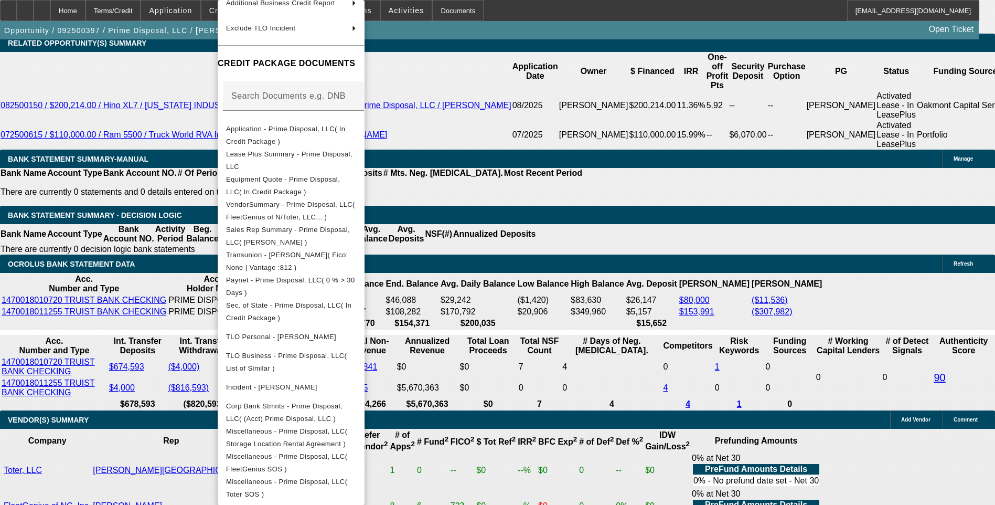
click at [680, 383] on div at bounding box center [497, 252] width 995 height 505
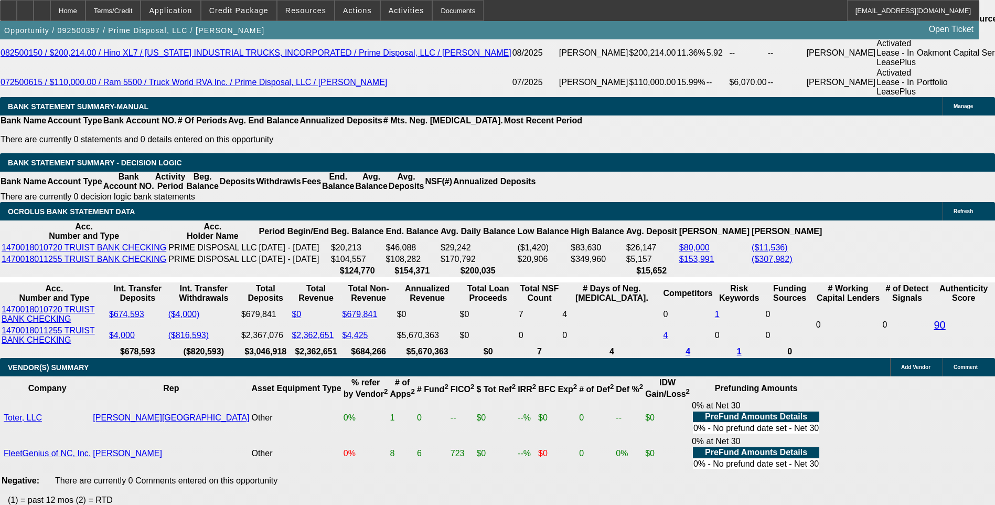
scroll to position [1889, 0]
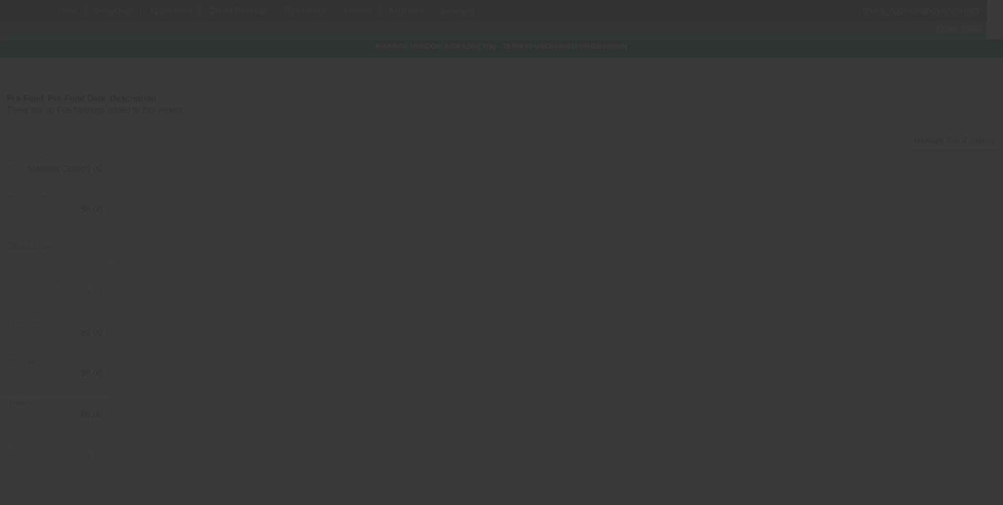
type input "$33,852.00"
type input "$3,544.16"
type input "Shipping & Tax"
type input "$37,396.16"
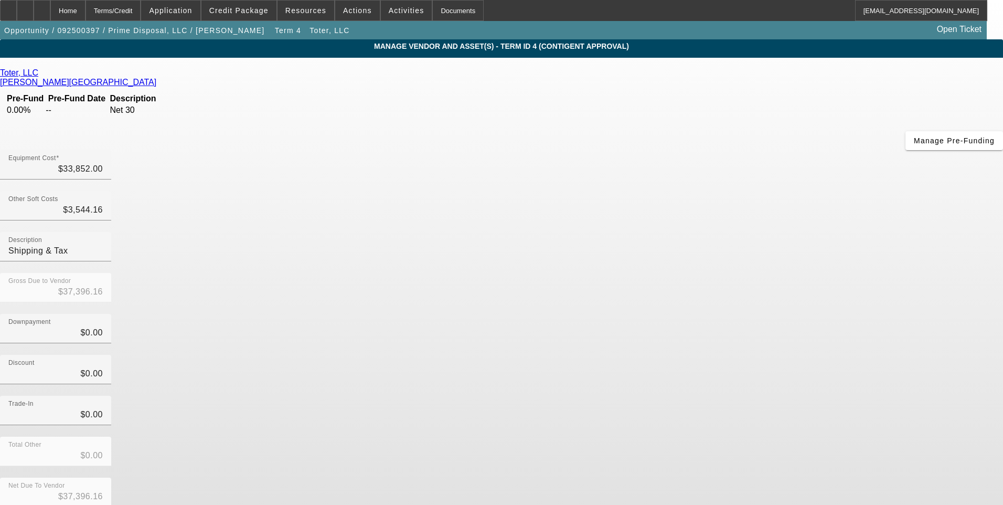
click at [38, 75] on link "Toter, LLC" at bounding box center [19, 72] width 38 height 9
click at [86, 15] on div "Home" at bounding box center [67, 10] width 35 height 21
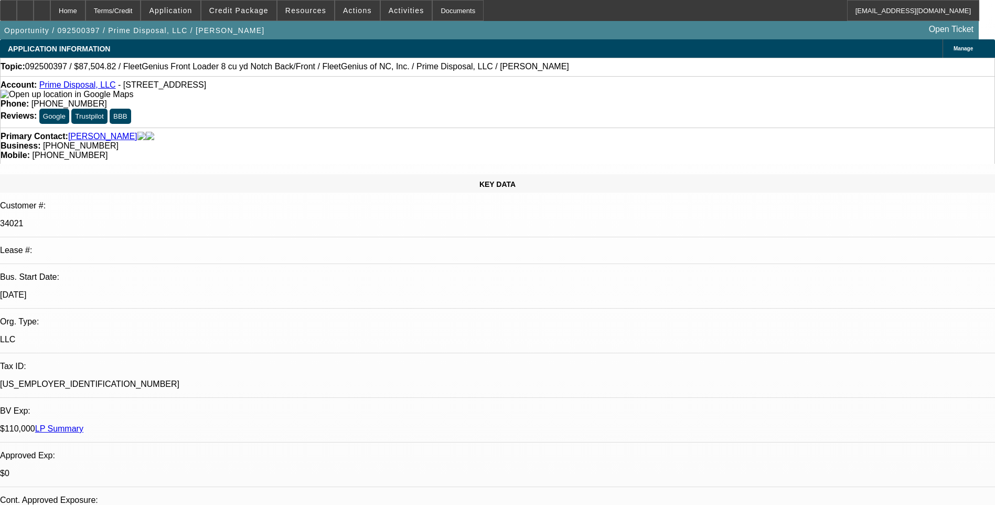
select select "0.2"
select select "0"
select select "6"
select select "0.2"
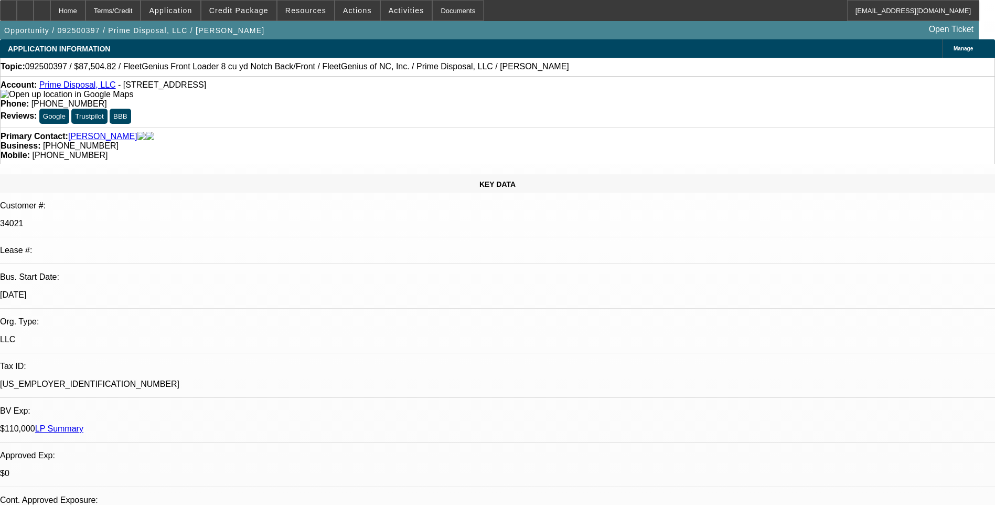
select select "0"
select select "6"
select select "0"
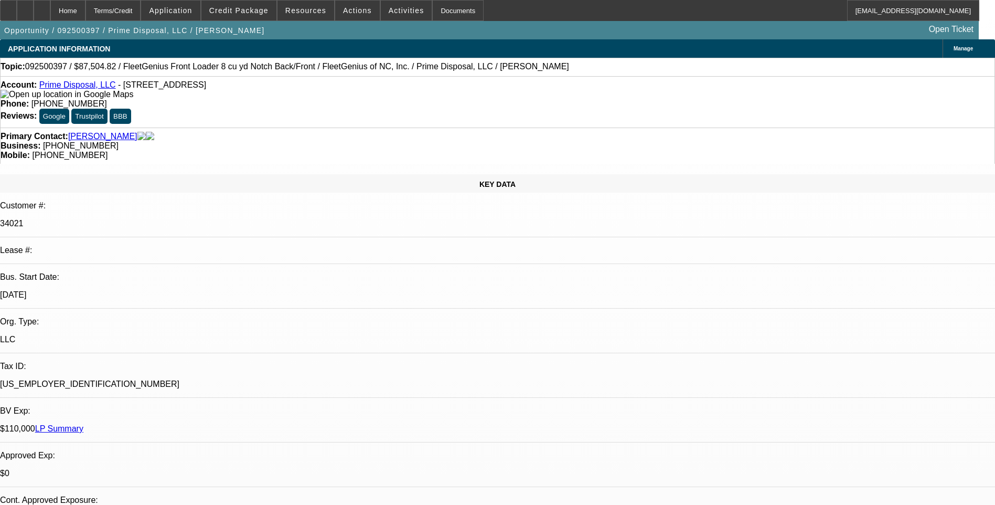
select select "0"
select select "6"
select select "0"
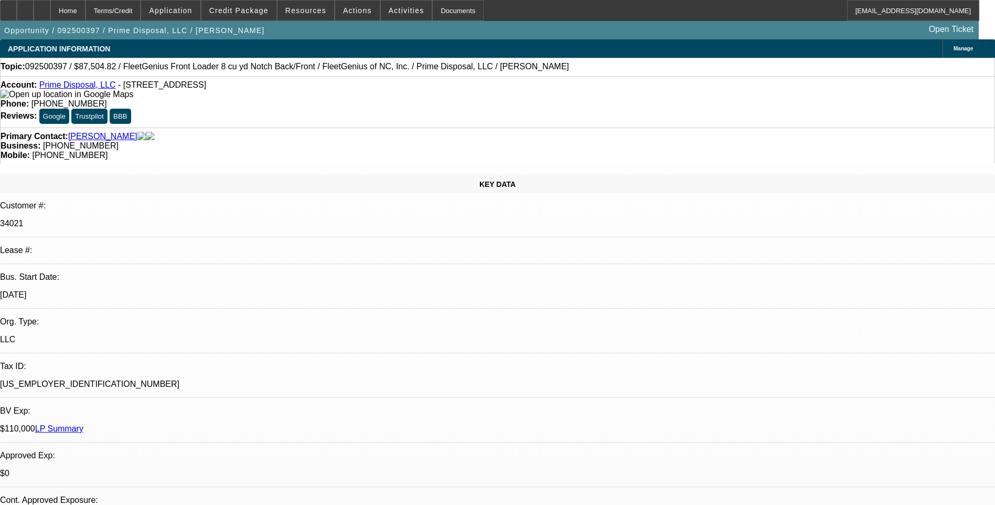
select select "6"
click at [263, 14] on span "Credit Package" at bounding box center [238, 10] width 59 height 8
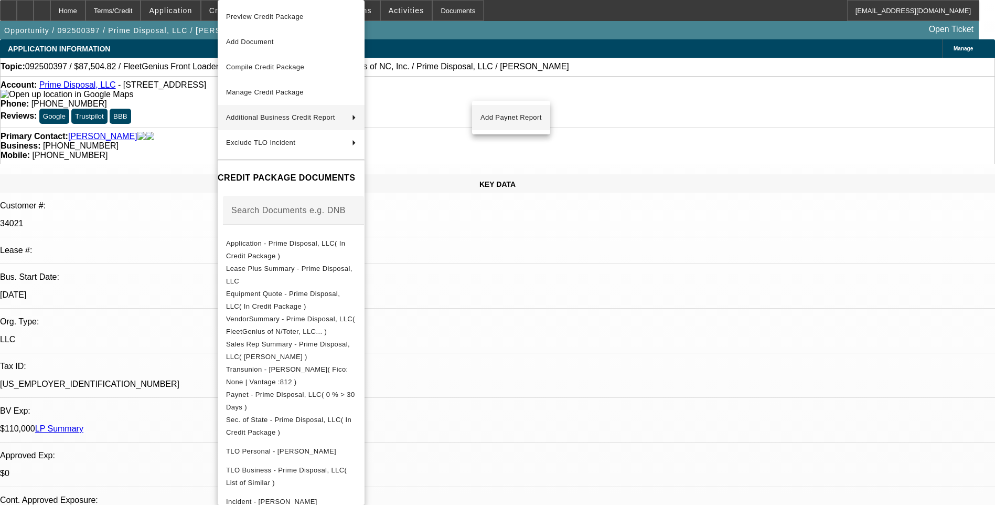
click at [507, 112] on span "Add Paynet Report" at bounding box center [511, 117] width 61 height 13
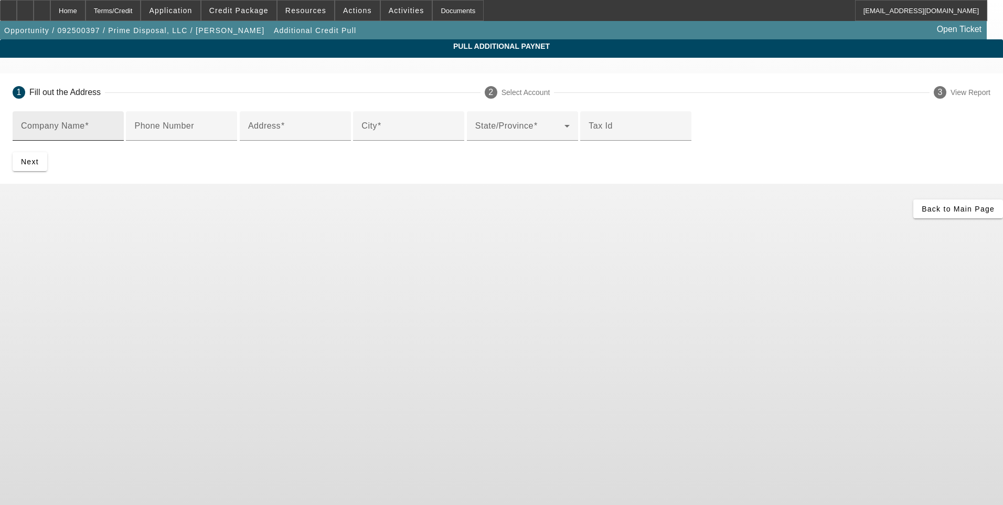
click at [115, 134] on input "Company Name" at bounding box center [68, 130] width 94 height 13
type input "Toter, LLC"
click at [229, 136] on input "Phone Number" at bounding box center [181, 130] width 94 height 13
type input "8004240422"
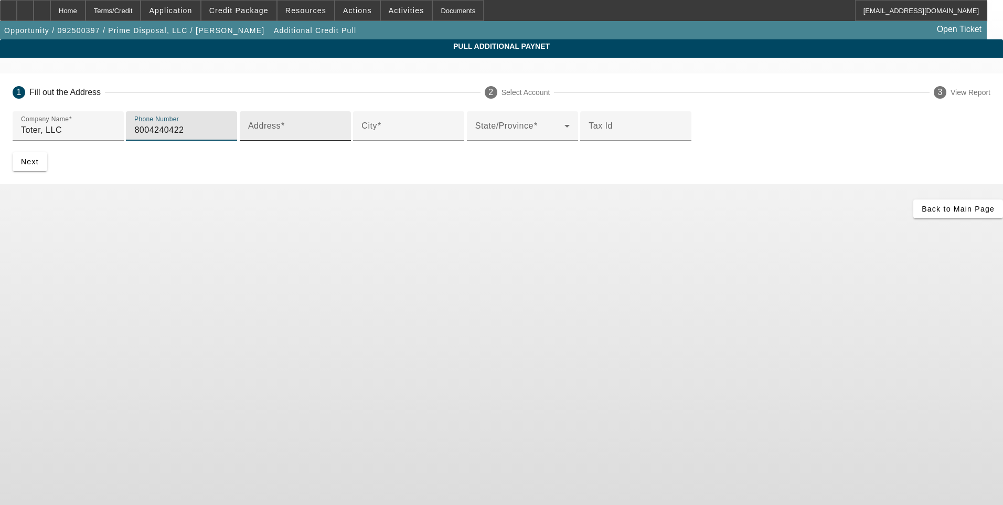
click at [301, 136] on input "Address" at bounding box center [295, 130] width 94 height 13
click at [282, 136] on input "Address" at bounding box center [295, 130] width 94 height 13
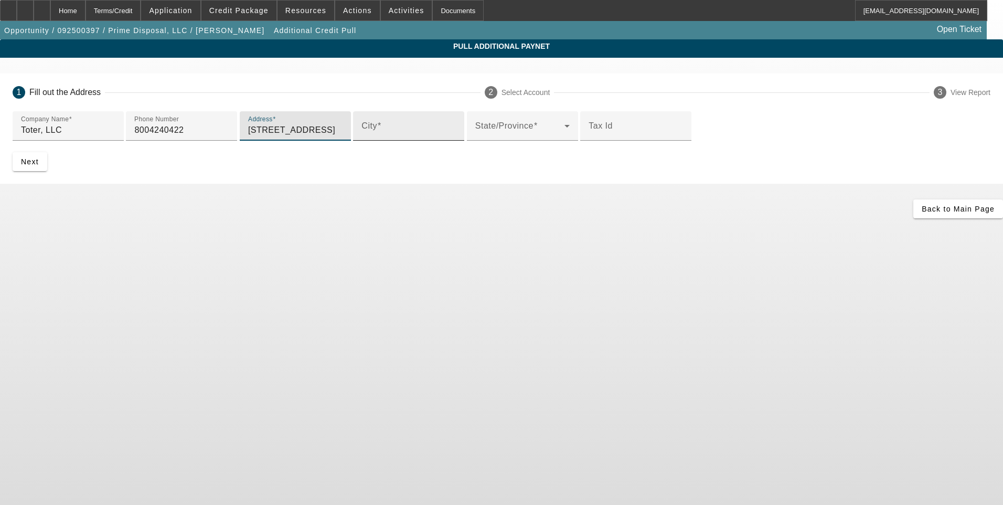
type input "6525 Carnegie Blvd"
click at [362, 136] on input "City" at bounding box center [409, 130] width 94 height 13
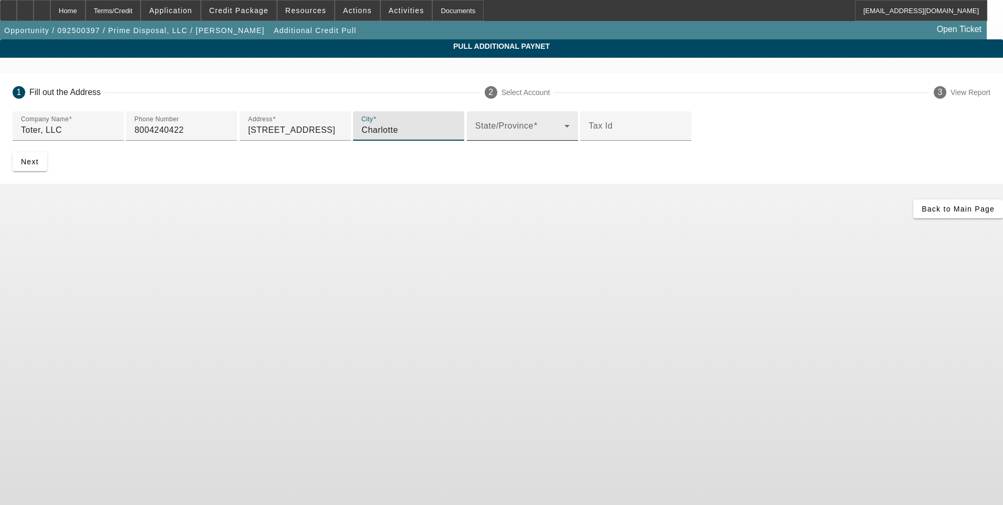
type input "Charlotte"
click at [475, 136] on span at bounding box center [519, 130] width 89 height 13
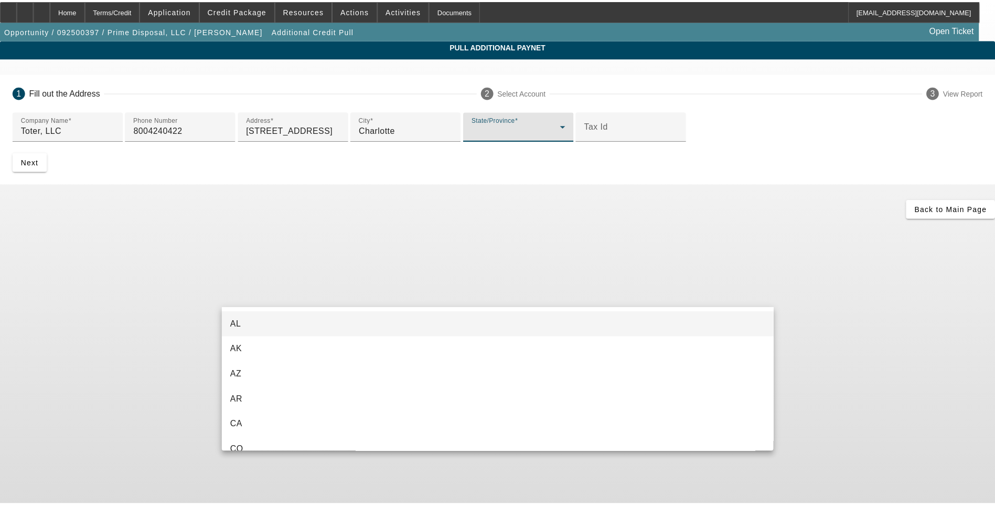
scroll to position [716, 0]
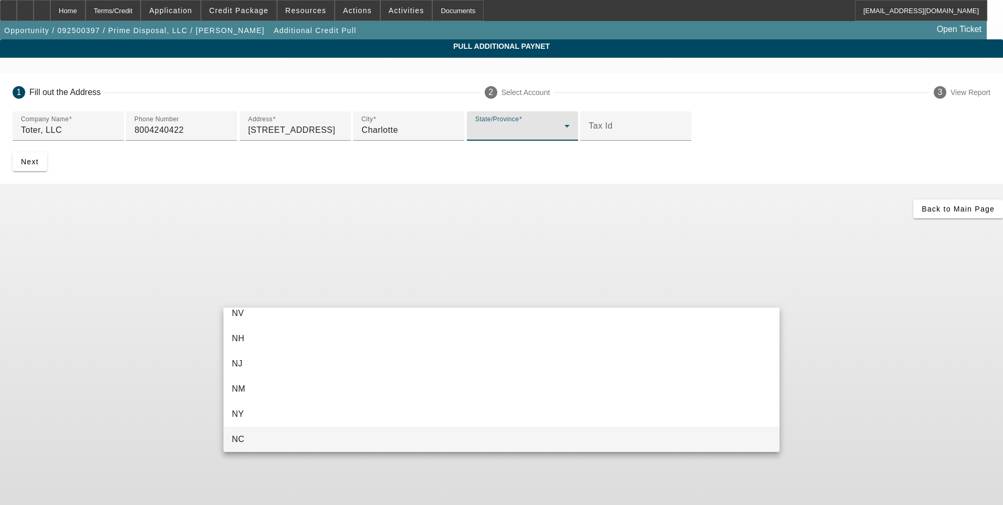
click at [250, 440] on mat-option "NC" at bounding box center [502, 439] width 556 height 25
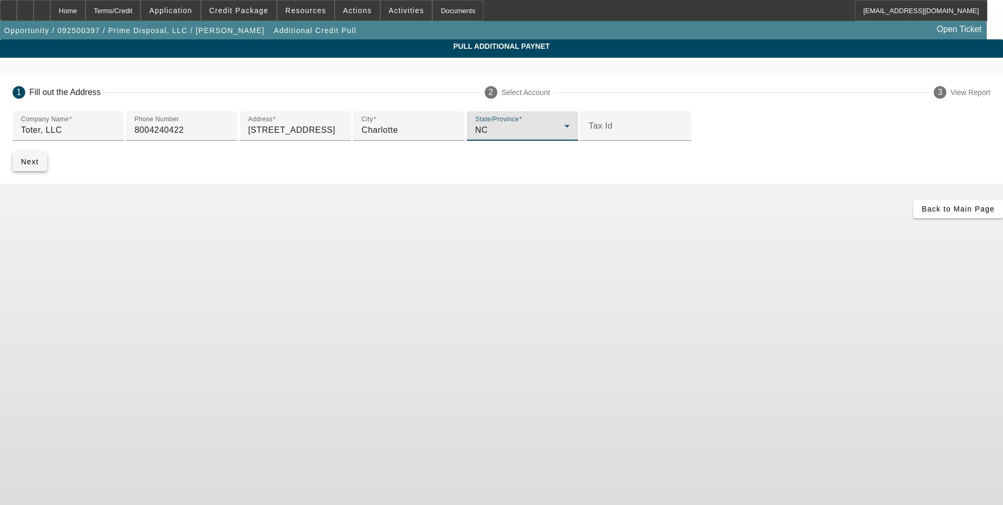
click at [39, 166] on span "Next" at bounding box center [30, 161] width 18 height 8
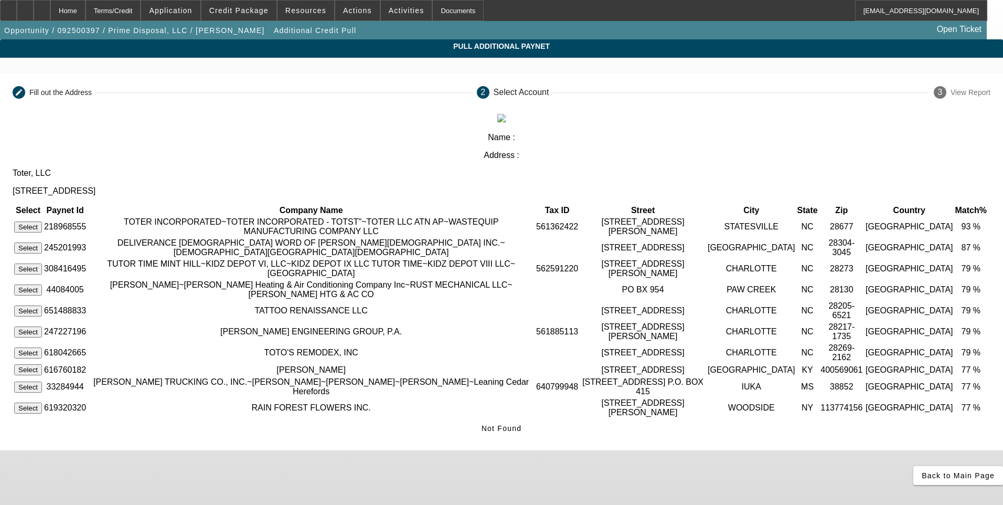
click at [42, 221] on button "Select" at bounding box center [28, 226] width 28 height 11
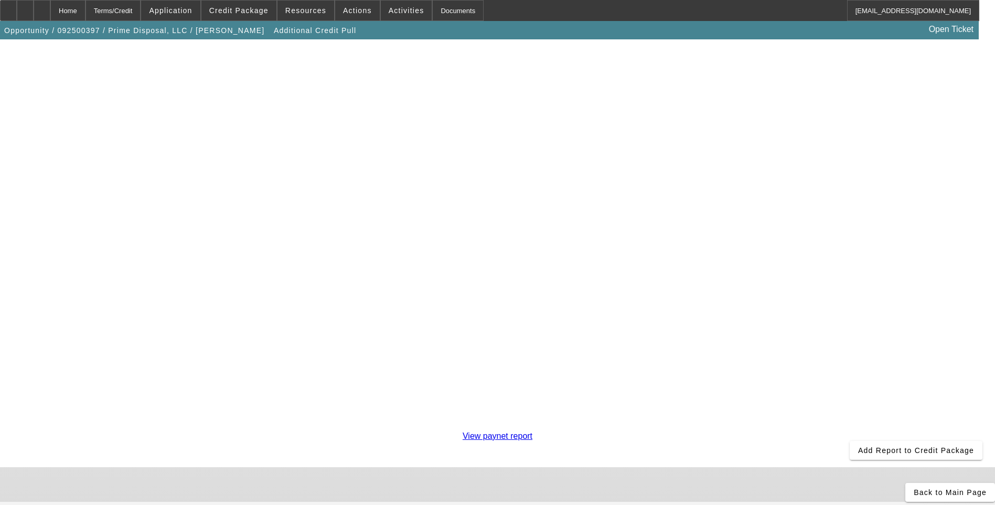
scroll to position [184, 0]
click at [858, 446] on span "Add Report to Credit Package" at bounding box center [916, 450] width 116 height 8
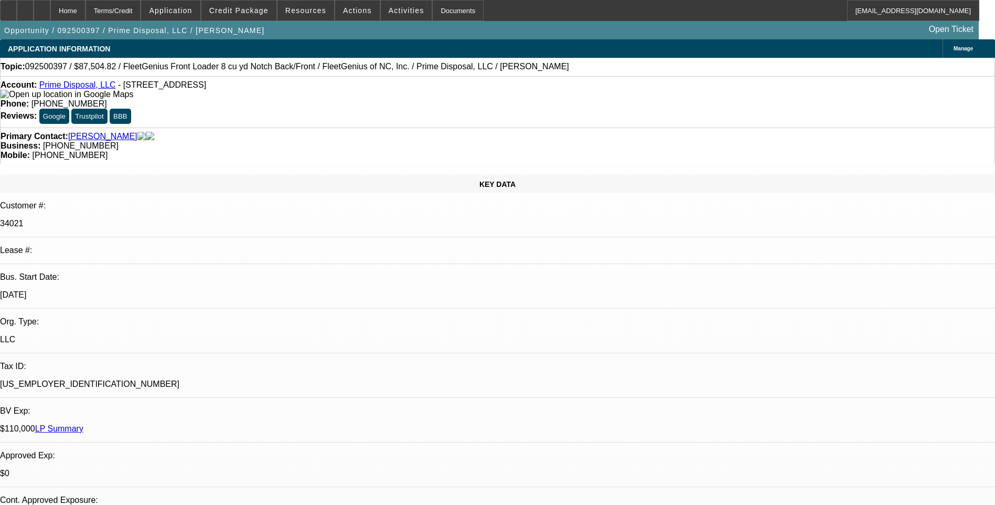
select select "0.2"
select select "0"
select select "6"
select select "0.2"
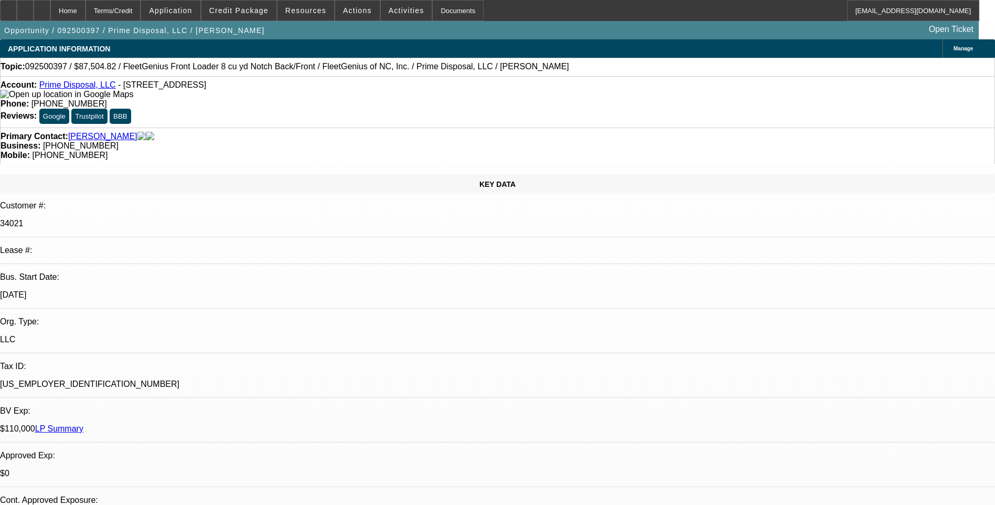
select select "0"
select select "6"
select select "0"
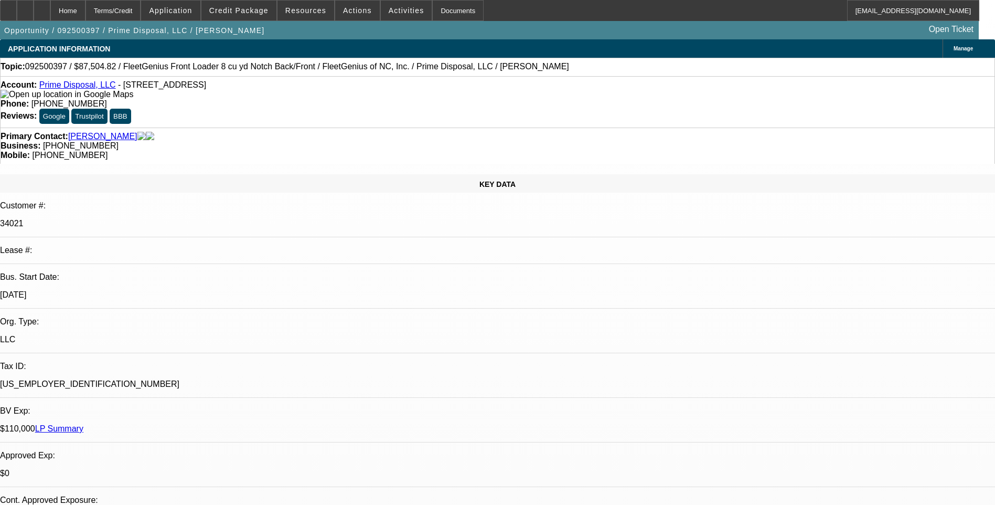
select select "0"
select select "6"
select select "0"
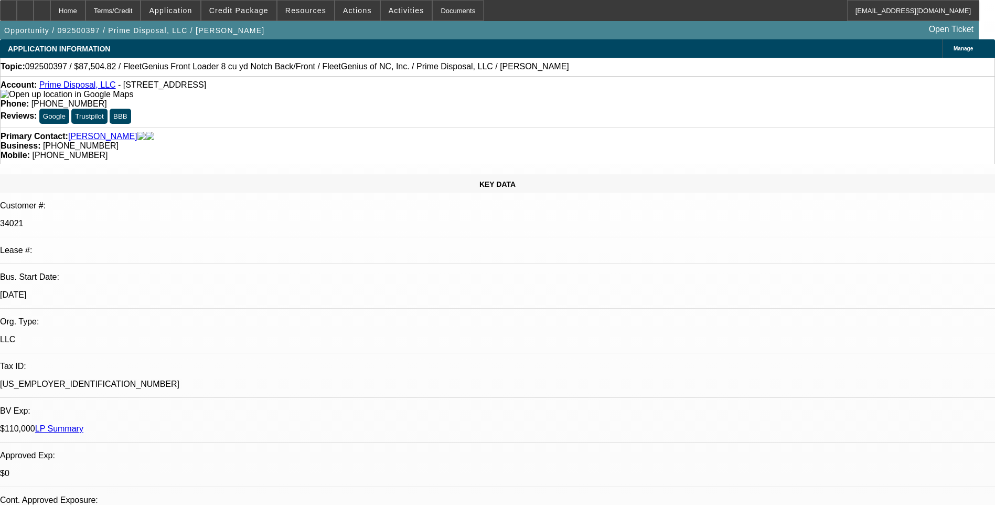
select select "6"
click at [141, 3] on div "Terms/Credit" at bounding box center [114, 10] width 56 height 21
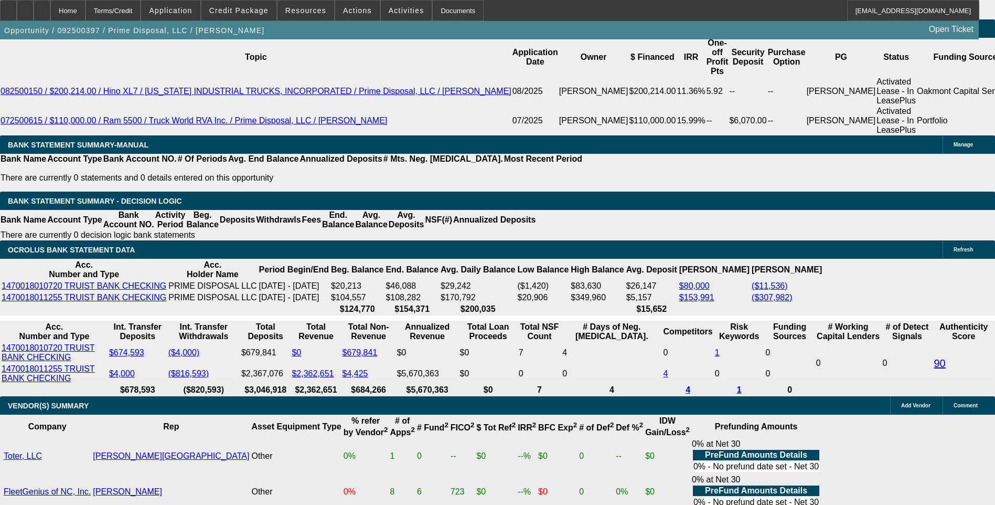
scroll to position [1904, 0]
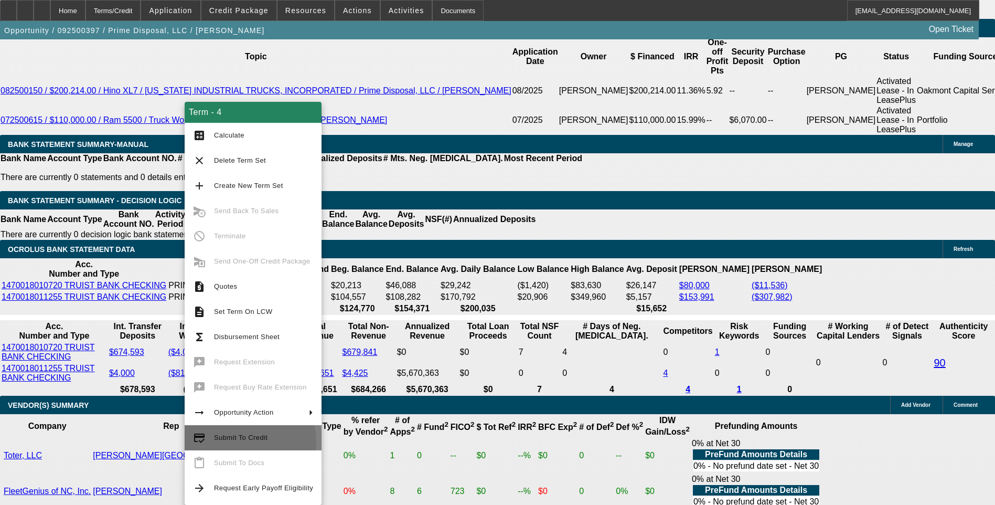
click at [244, 441] on span "Submit To Credit" at bounding box center [241, 437] width 54 height 8
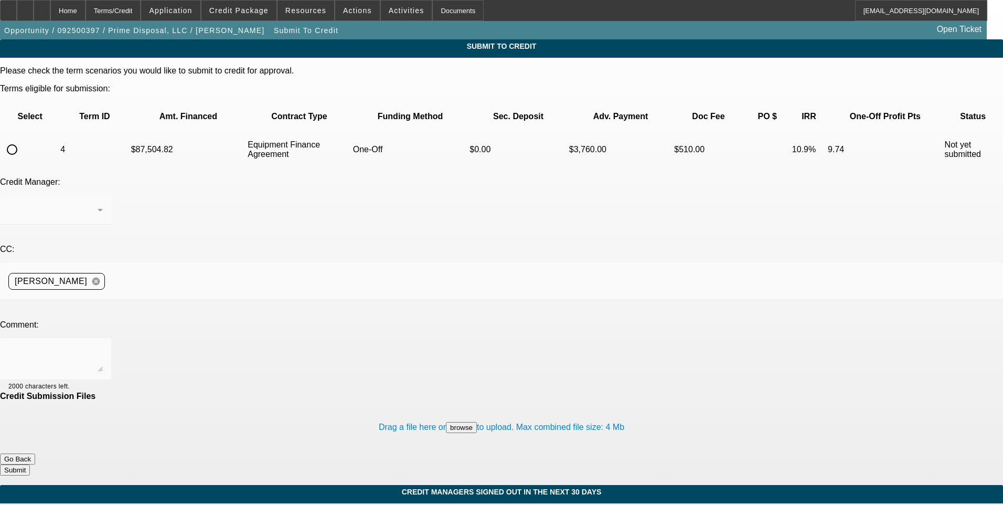
click at [23, 139] on input "radio" at bounding box center [12, 149] width 21 height 21
radio input "true"
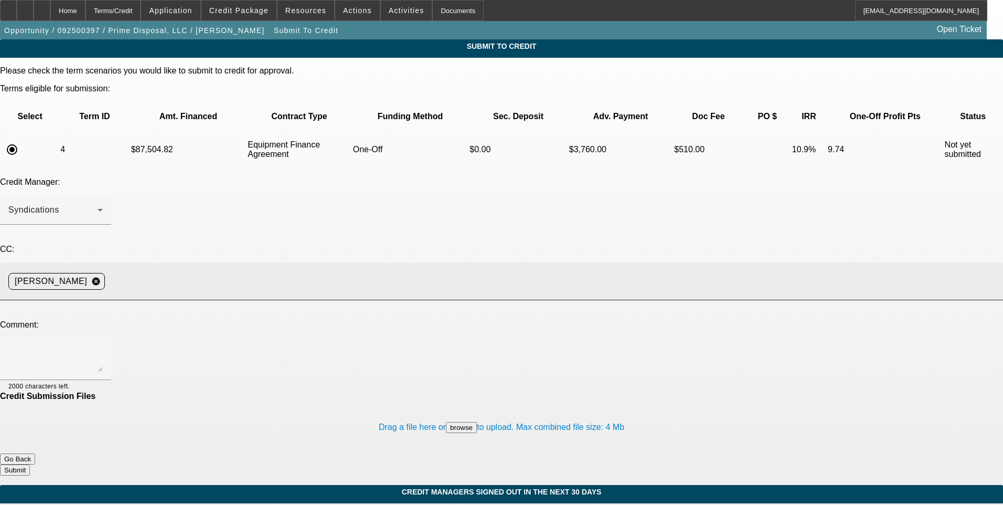
click at [251, 271] on input at bounding box center [550, 281] width 882 height 21
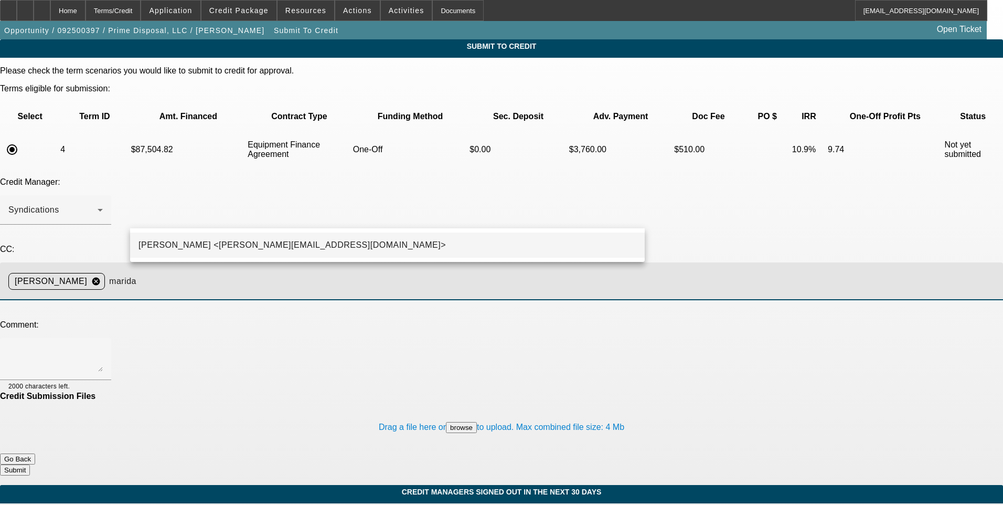
type input "marida"
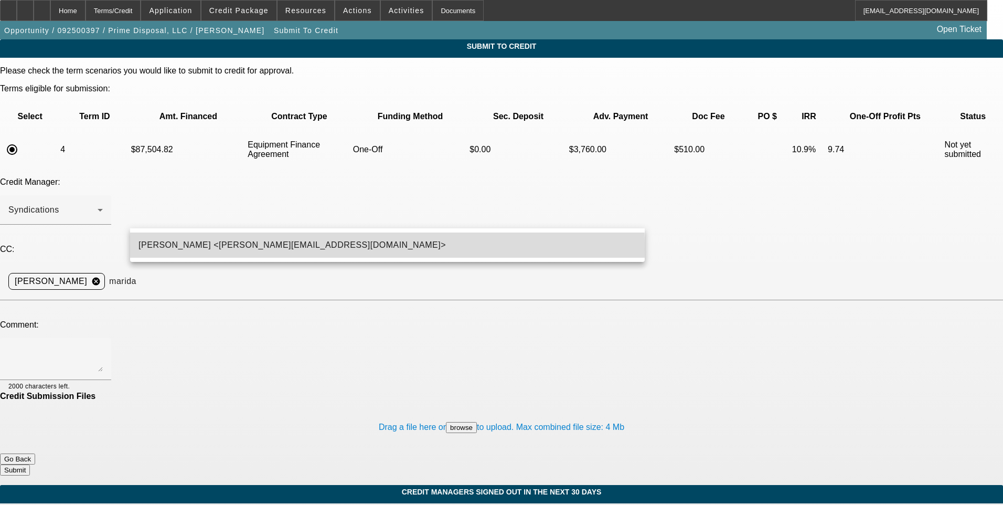
click at [227, 249] on span "Michael Arida <MArida@beaconfunding.com>" at bounding box center [292, 245] width 307 height 13
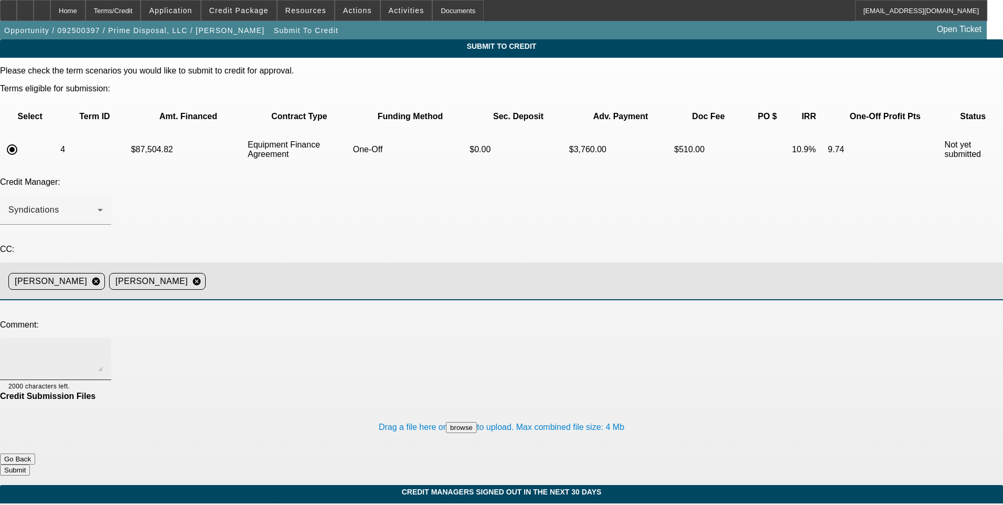
click at [103, 346] on textarea at bounding box center [55, 358] width 94 height 25
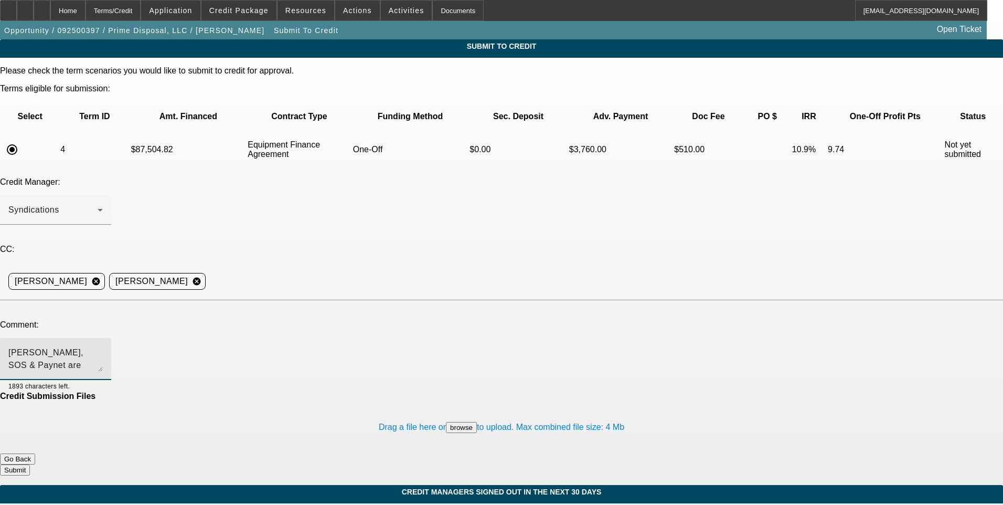
drag, startPoint x: 508, startPoint y: 254, endPoint x: 497, endPoint y: 254, distance: 11.5
click at [103, 346] on textarea "Michael, SOS & Paynet are uploaded for Toter, LLC. Low Paynet but, but large co…" at bounding box center [55, 358] width 94 height 25
paste textarea "https://www.toter.com/"
type textarea "Michael, SOS & Paynet are uploaded for Toter, LLC. Low Paynet but, but large co…"
click at [30, 464] on button "Submit" at bounding box center [15, 469] width 30 height 11
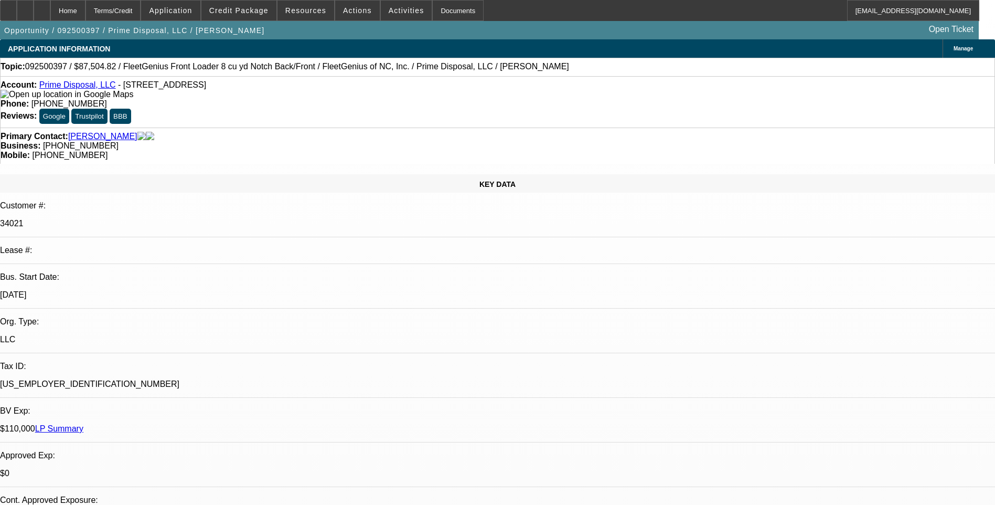
select select "0.2"
select select "0"
select select "6"
select select "0.2"
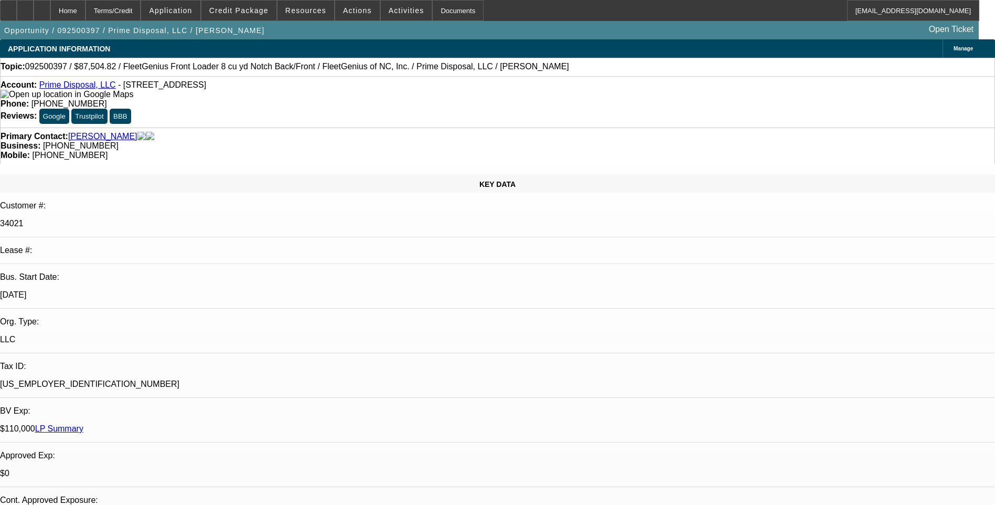
select select "0"
select select "6"
select select "0"
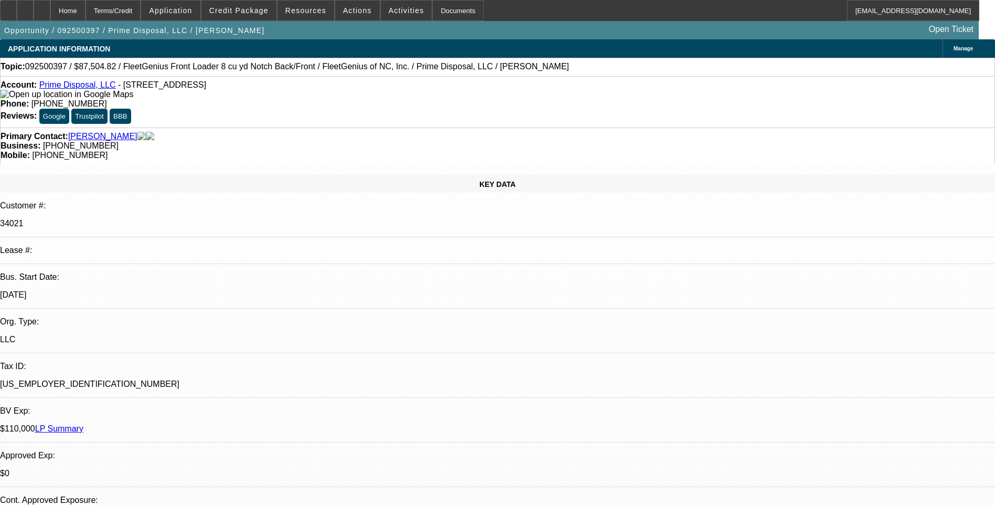
select select "0"
select select "6"
select select "0"
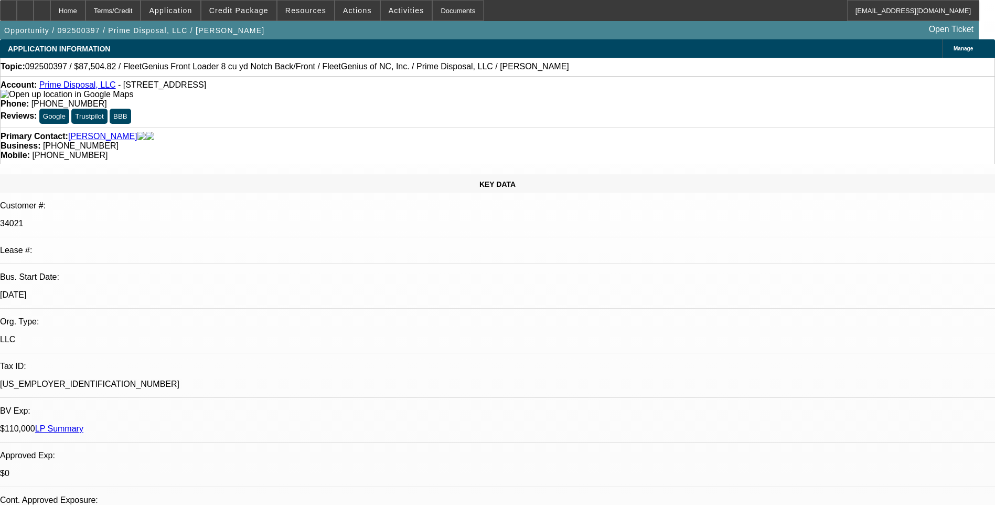
select select "6"
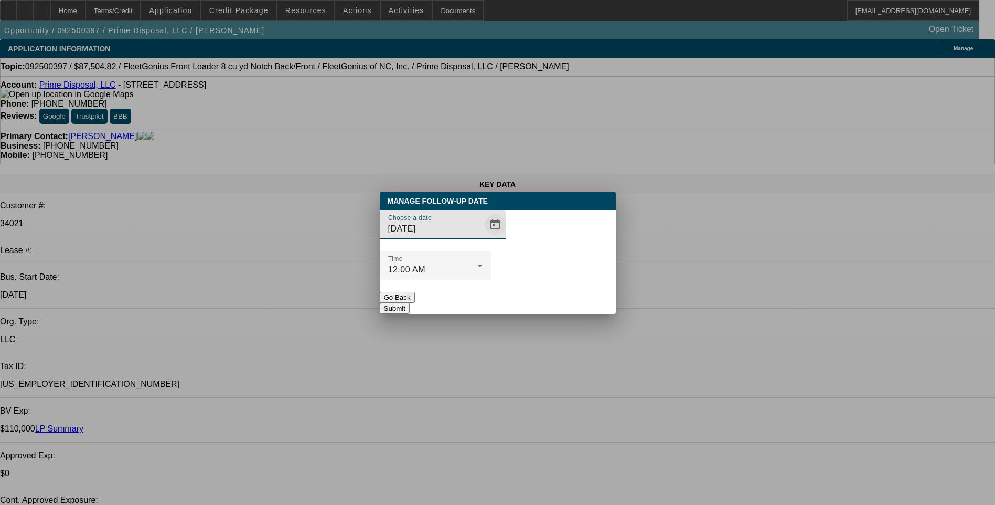
click at [483, 237] on span "Open calendar" at bounding box center [495, 224] width 25 height 25
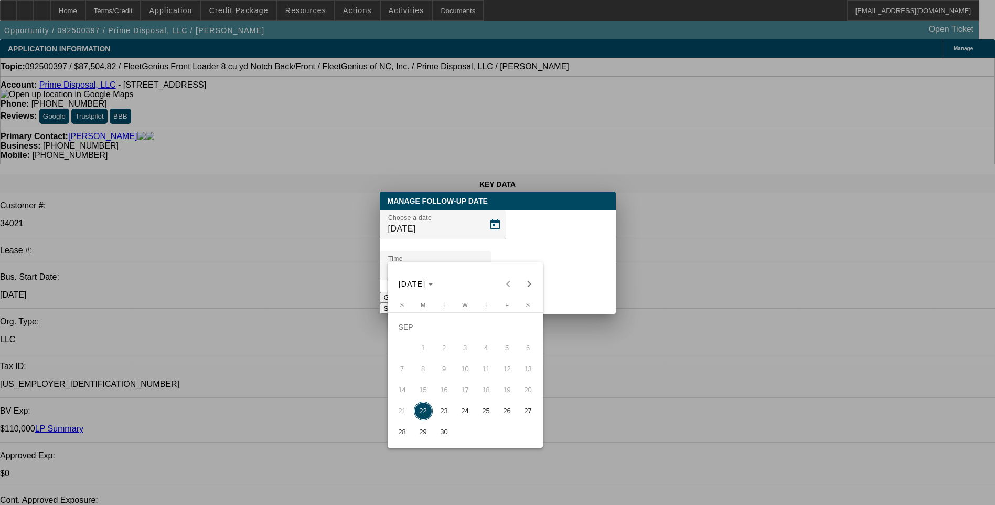
click at [443, 409] on span "23" at bounding box center [444, 410] width 19 height 19
type input "[DATE]"
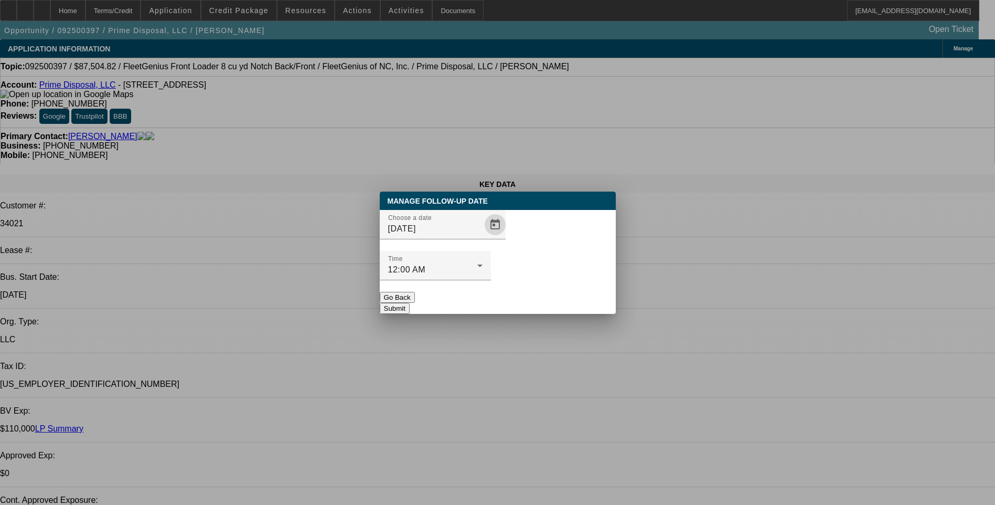
click at [410, 303] on button "Submit" at bounding box center [395, 308] width 30 height 11
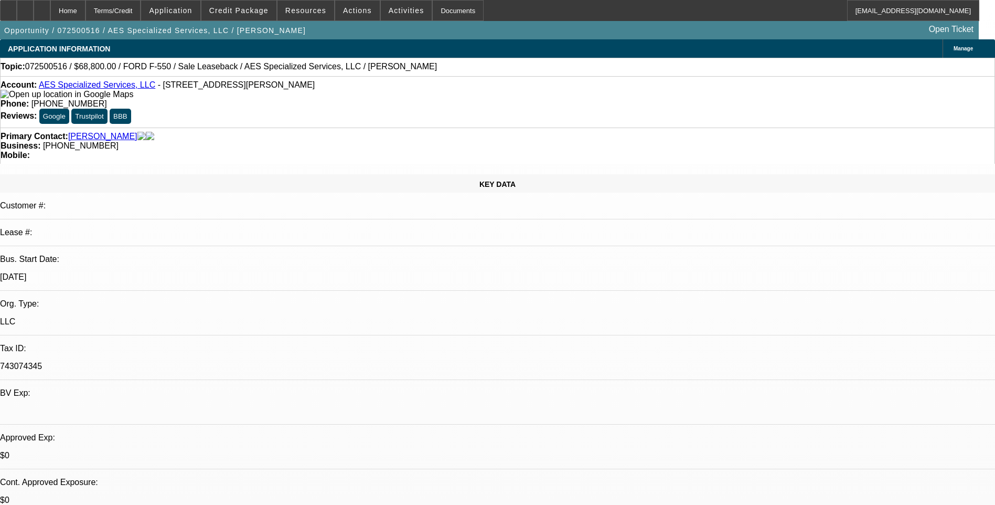
select select "0"
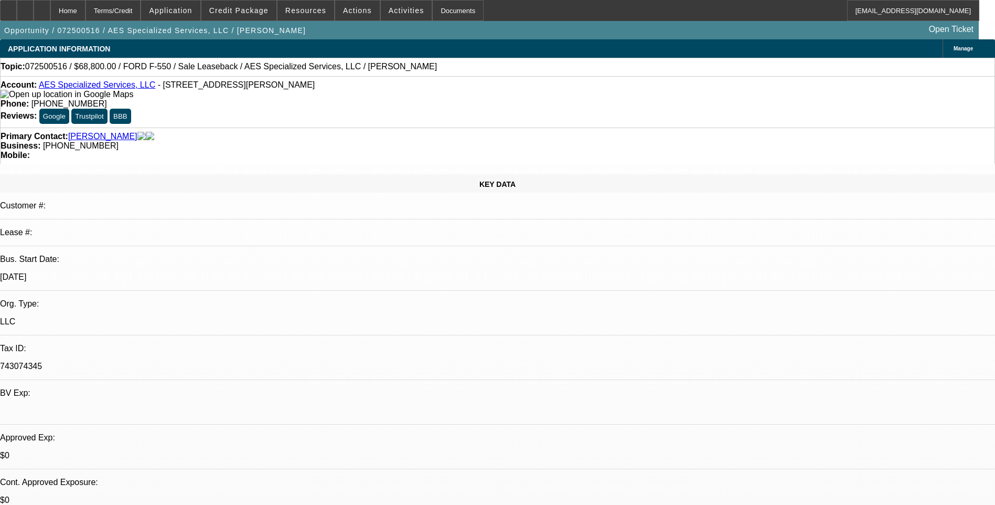
select select "0"
select select "0.2"
select select "0"
select select "0.1"
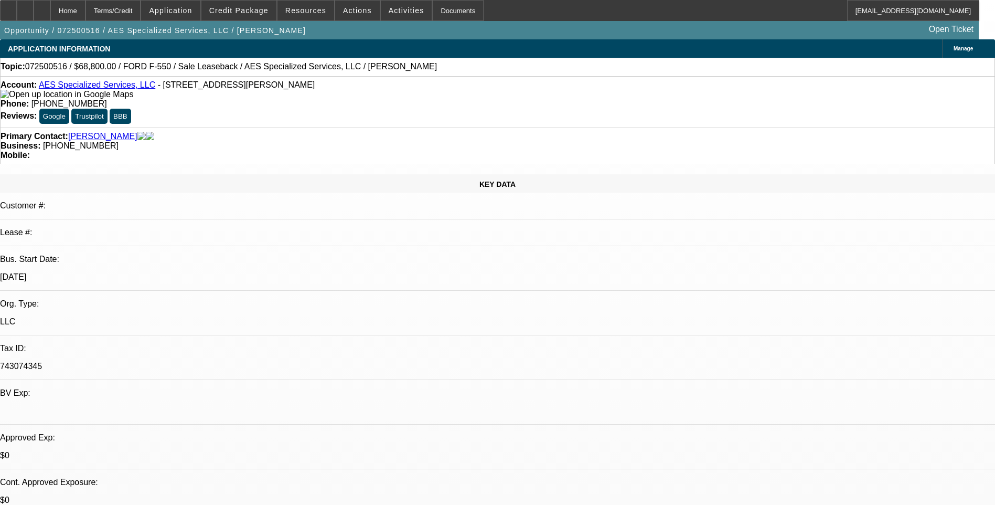
select select "0"
select select "1"
select select "6"
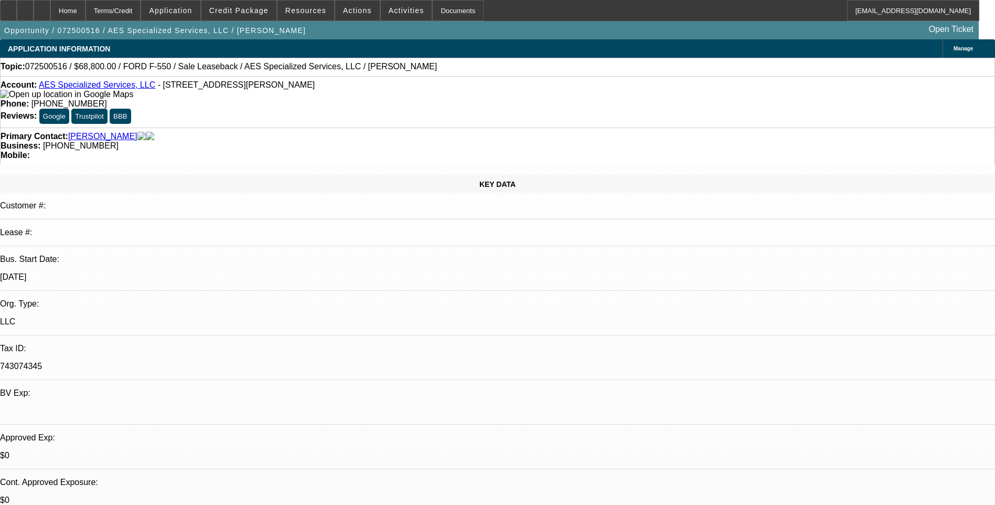
select select "1"
select select "6"
select select "1"
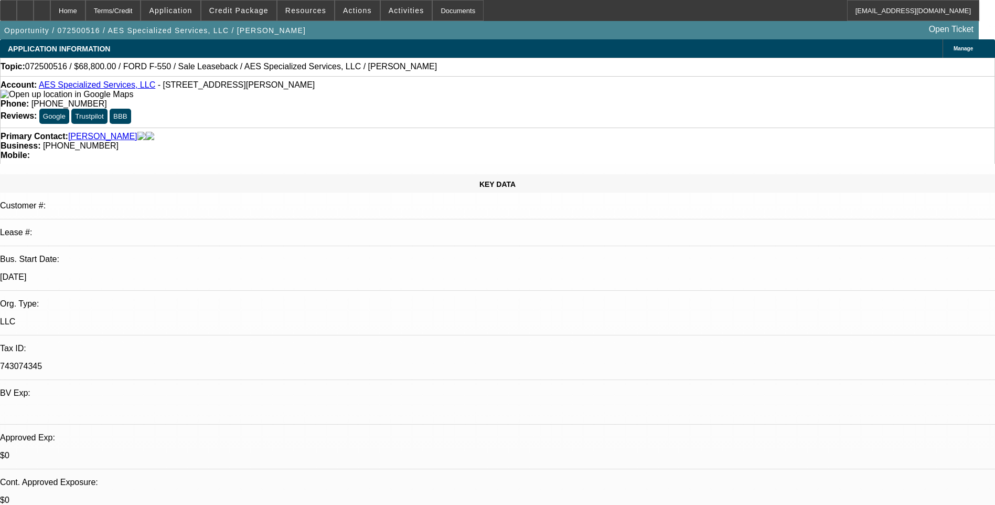
select select "6"
select select "1"
select select "6"
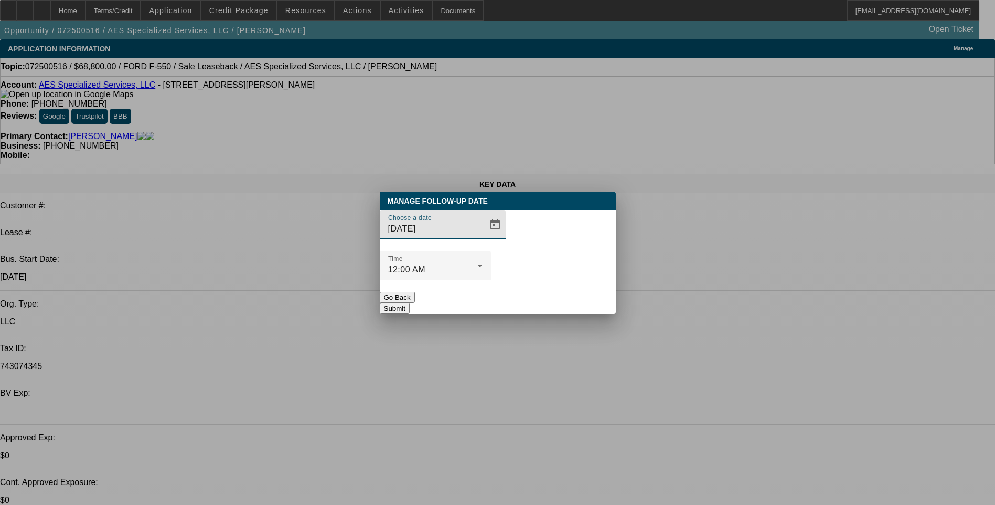
click at [483, 237] on span "Open calendar" at bounding box center [495, 224] width 25 height 25
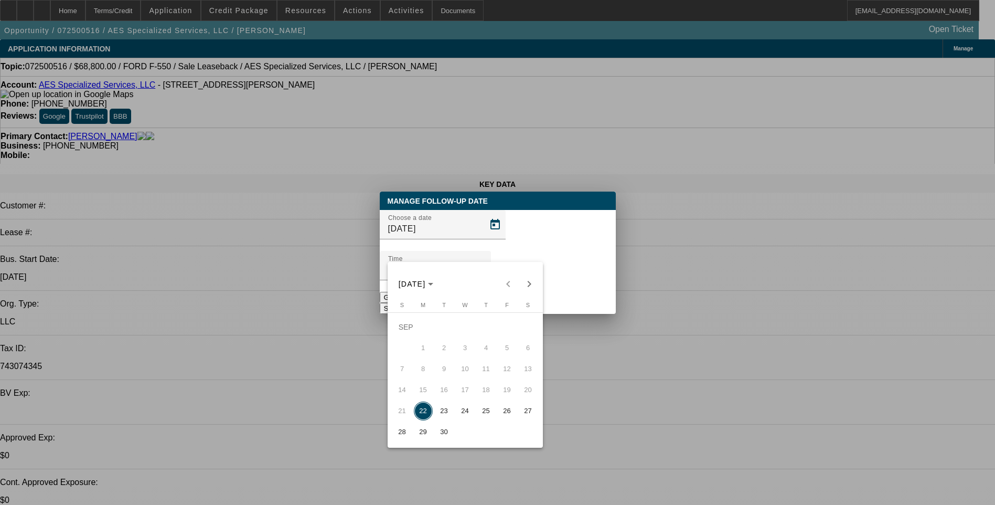
click at [440, 415] on span "23" at bounding box center [444, 410] width 19 height 19
type input "[DATE]"
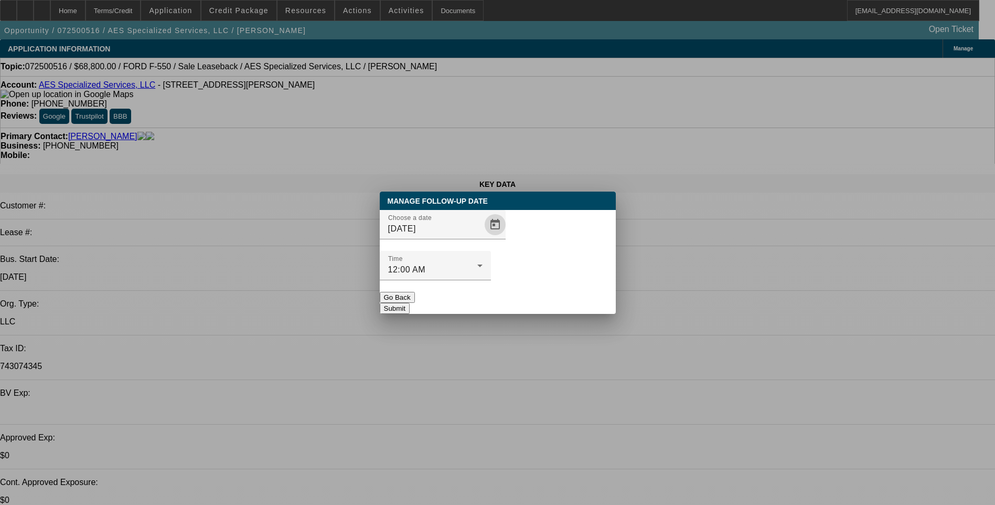
click at [410, 303] on button "Submit" at bounding box center [395, 308] width 30 height 11
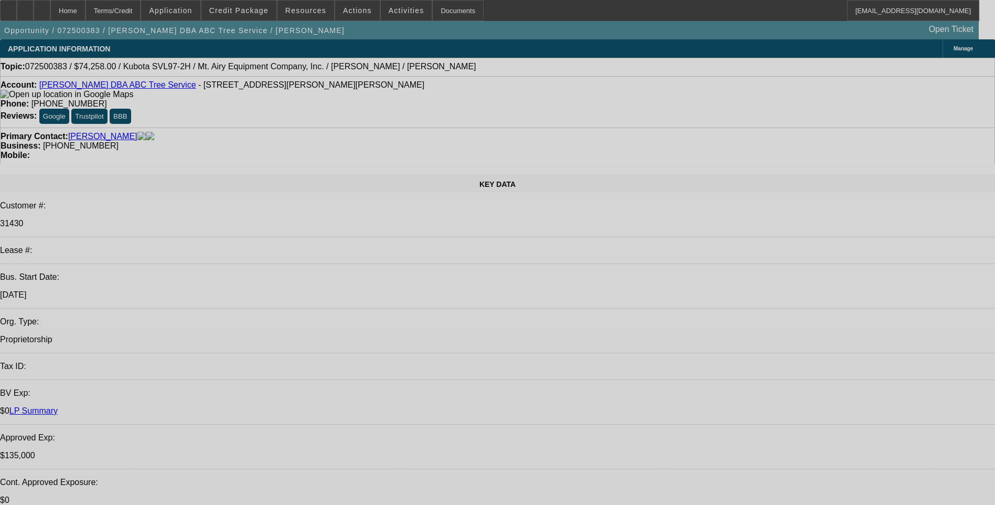
select select "0"
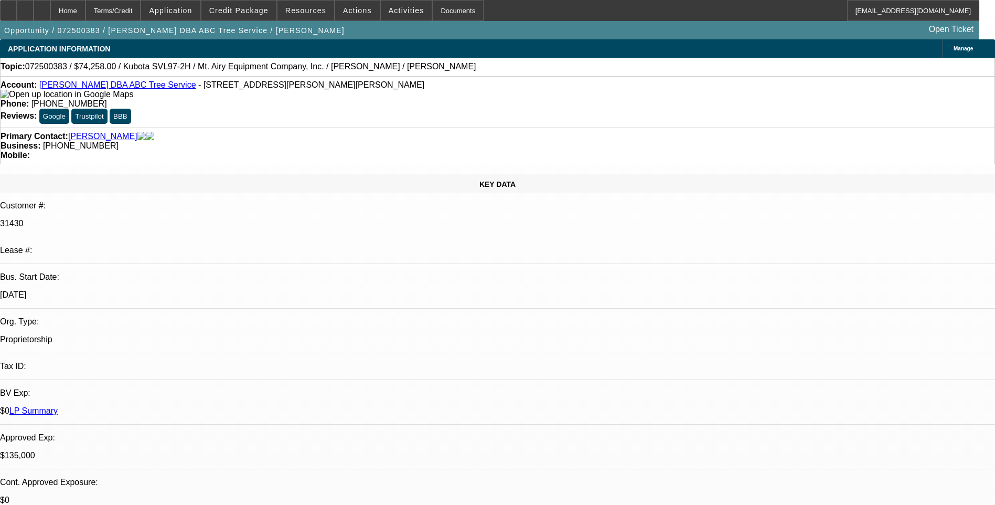
select select "2"
select select "0"
select select "0.1"
select select "0"
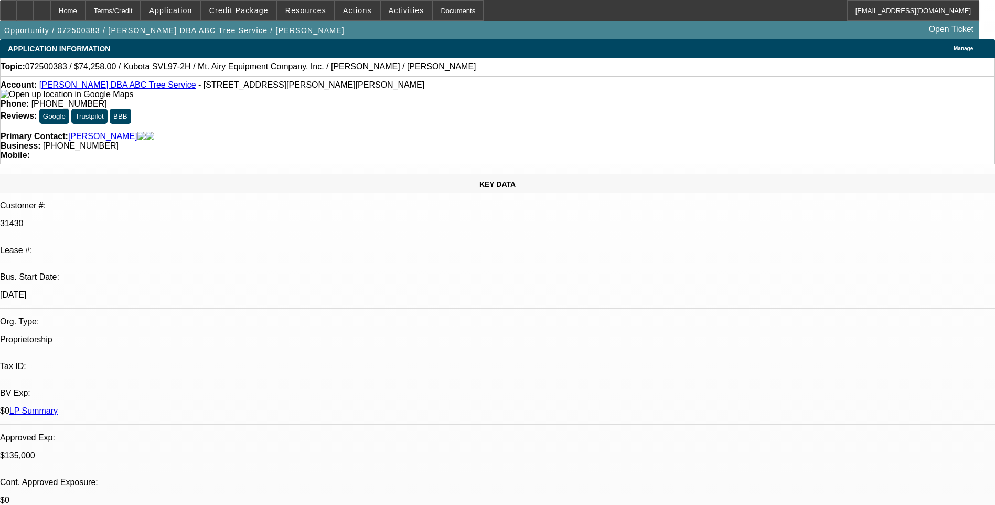
select select "0"
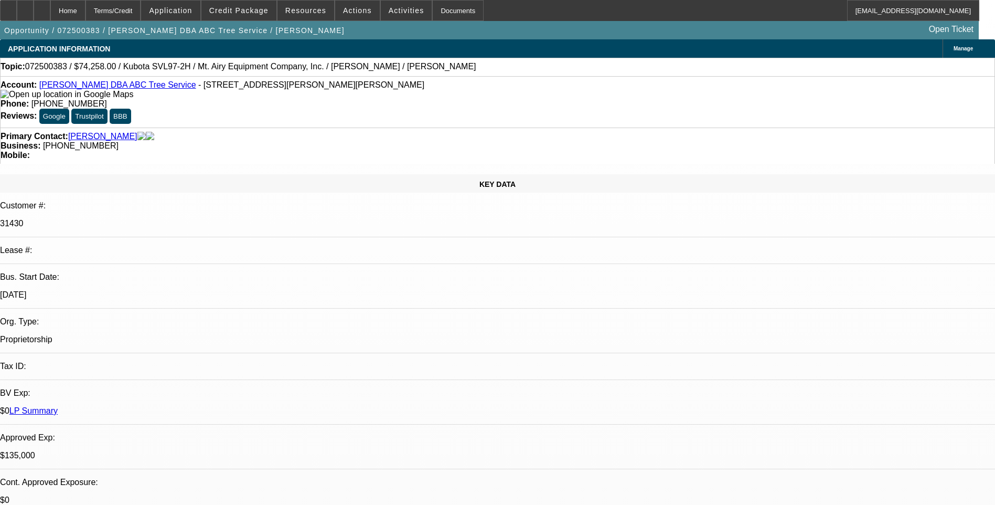
select select "0"
select select "1"
select select "2"
select select "6"
select select "1"
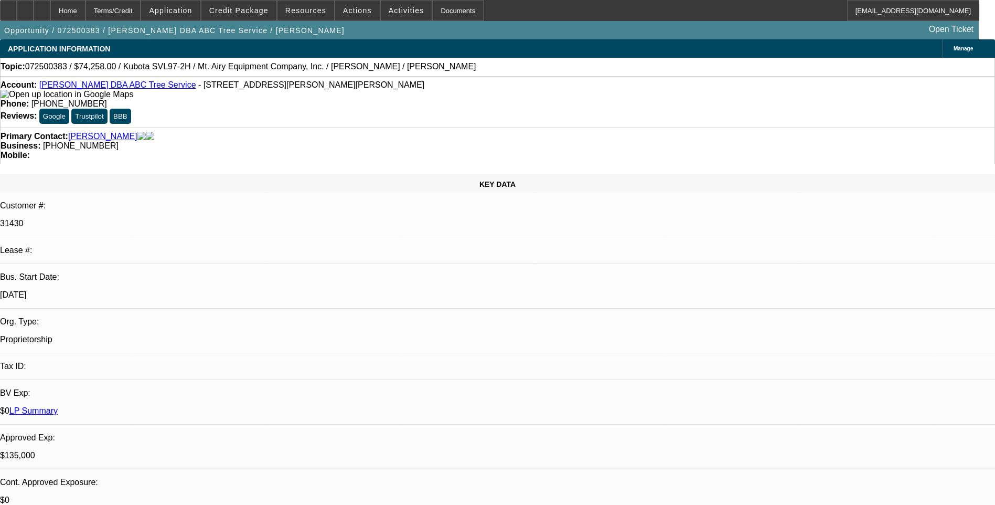
select select "1"
select select "6"
select select "1"
select select "6"
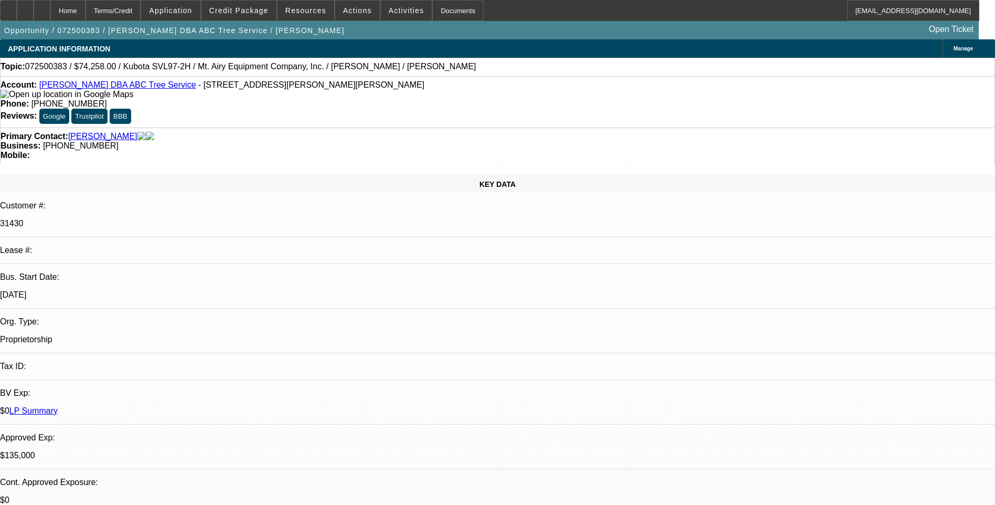
select select "1"
select select "6"
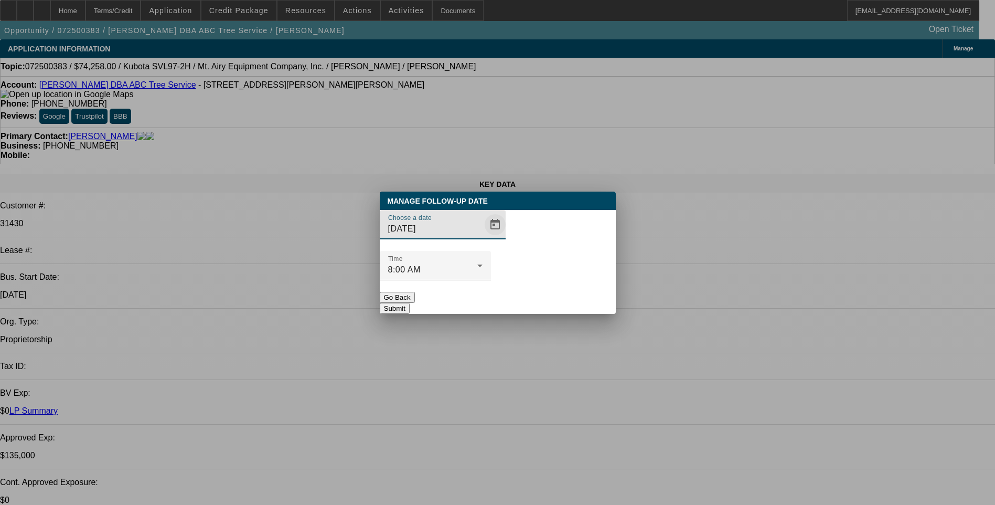
click at [483, 237] on span "Open calendar" at bounding box center [495, 224] width 25 height 25
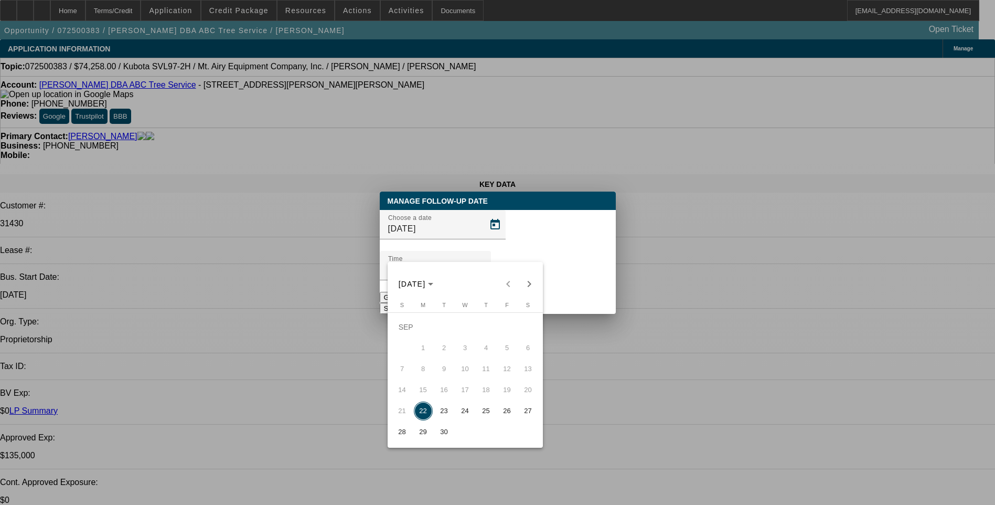
click at [444, 411] on span "23" at bounding box center [444, 410] width 19 height 19
type input "[DATE]"
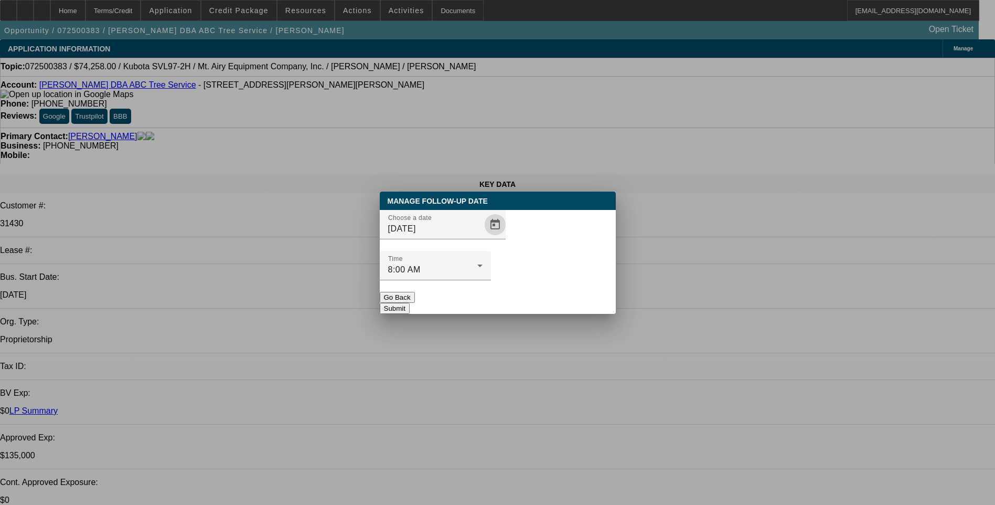
click at [410, 303] on button "Submit" at bounding box center [395, 308] width 30 height 11
